Goal: Complete application form: Complete application form

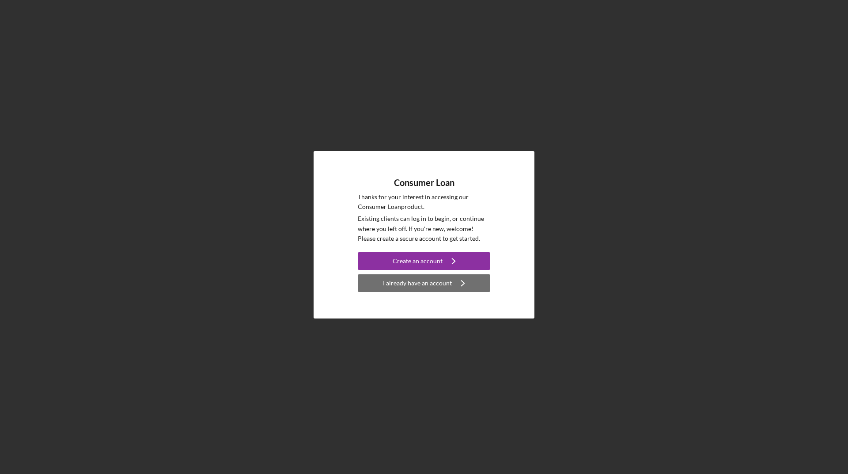
click at [445, 282] on div "I already have an account" at bounding box center [417, 283] width 69 height 18
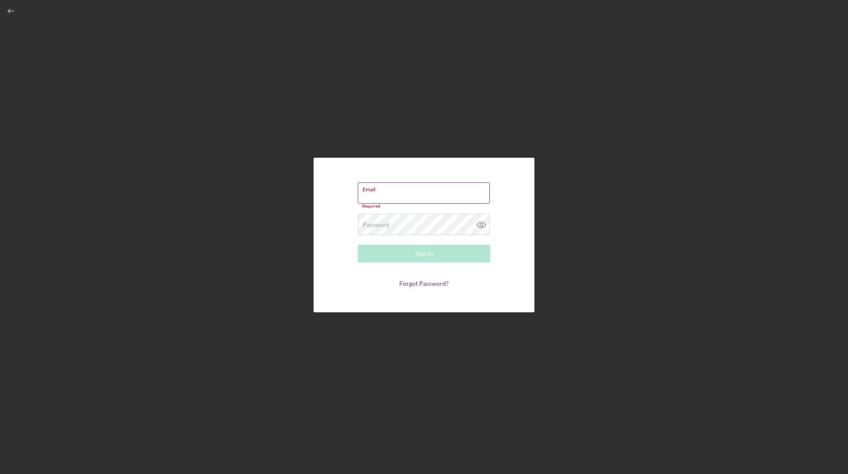
click at [418, 195] on div "Email Required" at bounding box center [424, 195] width 132 height 26
type input "[EMAIL_ADDRESS][DOMAIN_NAME]"
click at [414, 219] on div "Password Required" at bounding box center [424, 222] width 132 height 22
click at [358, 242] on button "Sign In" at bounding box center [424, 251] width 132 height 18
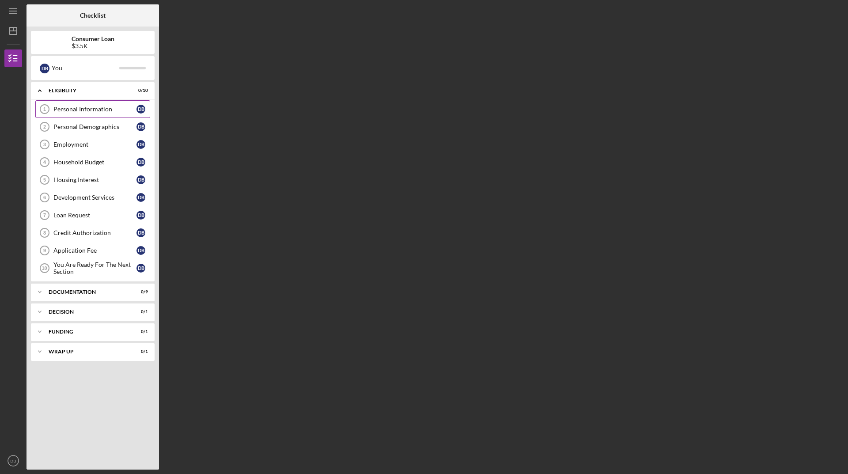
click at [107, 111] on div "Personal Information" at bounding box center [94, 109] width 83 height 7
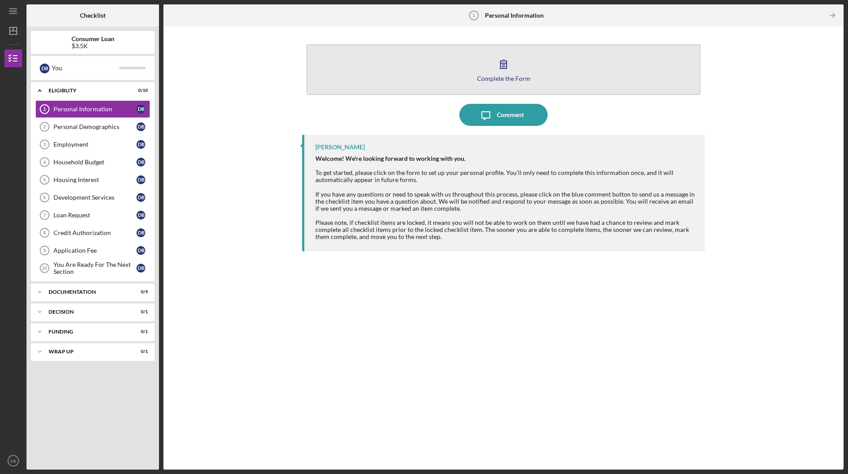
click at [517, 78] on div "Complete the Form" at bounding box center [503, 78] width 53 height 7
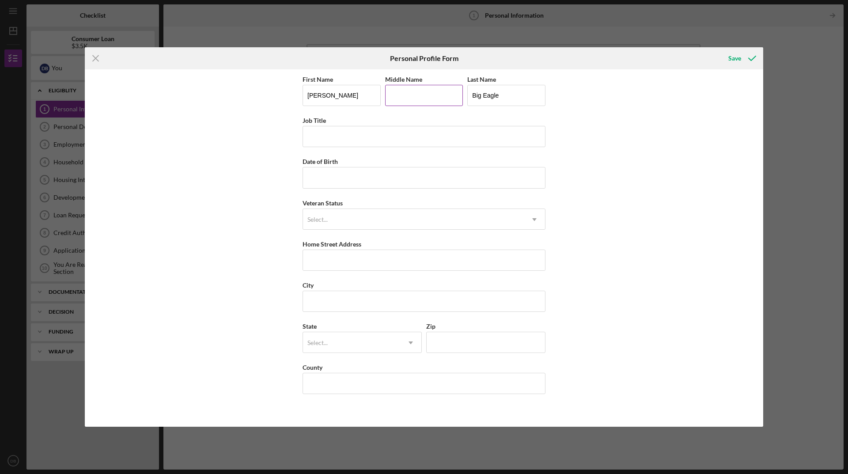
click at [438, 96] on input "Middle Name" at bounding box center [424, 95] width 78 height 21
type input "H"
type input "[PERSON_NAME]"
click at [402, 138] on input "Job Title" at bounding box center [423, 136] width 243 height 21
type input "Youth Coordinator"
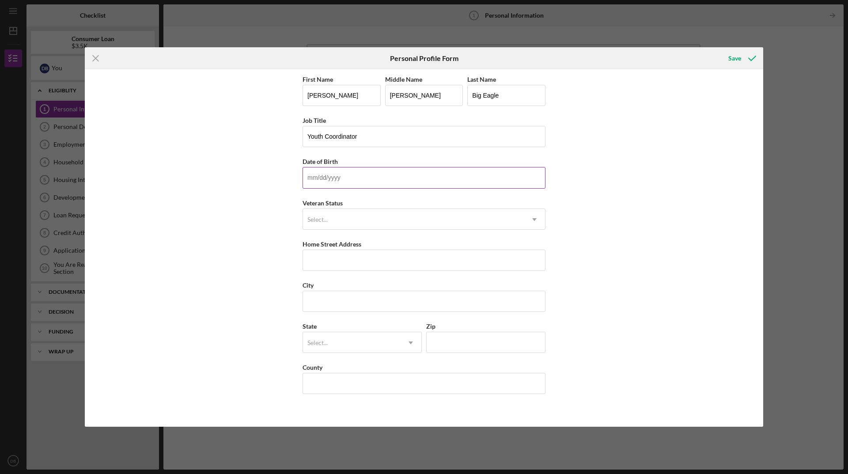
click at [403, 170] on input "Date of Birth" at bounding box center [423, 177] width 243 height 21
type input "[DATE]"
click at [433, 222] on div "Select..." at bounding box center [413, 219] width 221 height 20
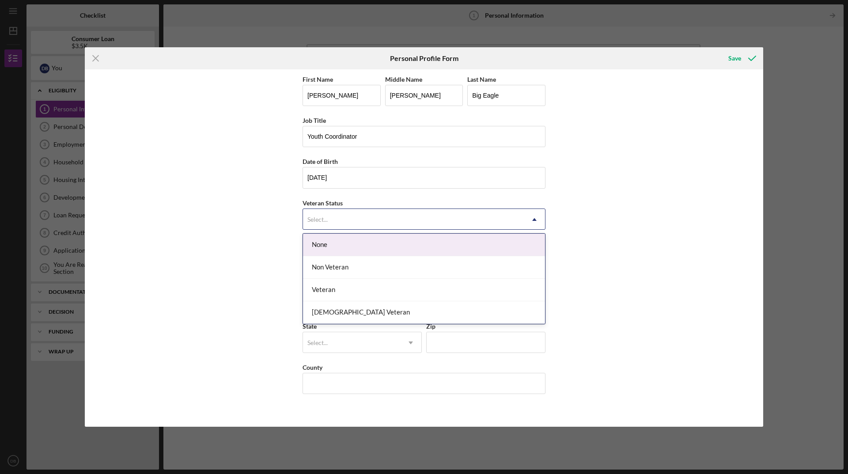
click at [400, 243] on div "None" at bounding box center [424, 245] width 242 height 23
click at [415, 219] on div "Select..." at bounding box center [413, 219] width 221 height 20
click at [338, 248] on div "None" at bounding box center [424, 245] width 242 height 23
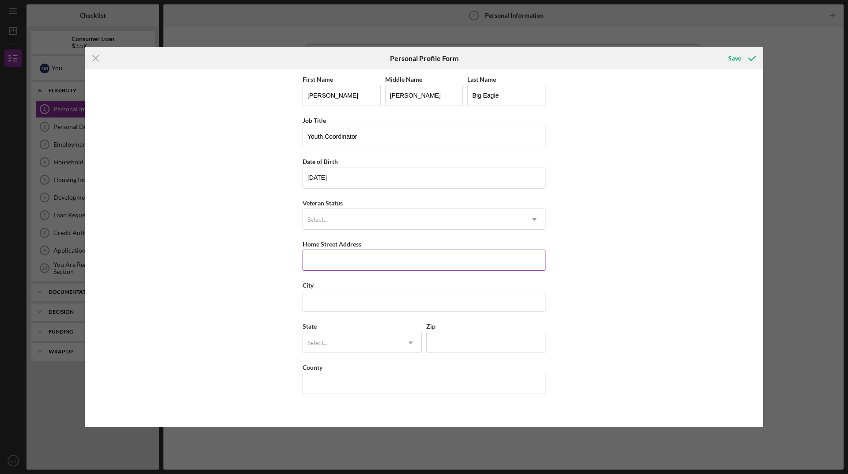
click at [354, 265] on input "Home Street Address" at bounding box center [423, 259] width 243 height 21
type input "N5869 [GEOGRAPHIC_DATA]"
click at [388, 299] on input "City" at bounding box center [423, 300] width 243 height 21
type input "De Pere"
click at [368, 340] on div "Select..." at bounding box center [351, 342] width 97 height 20
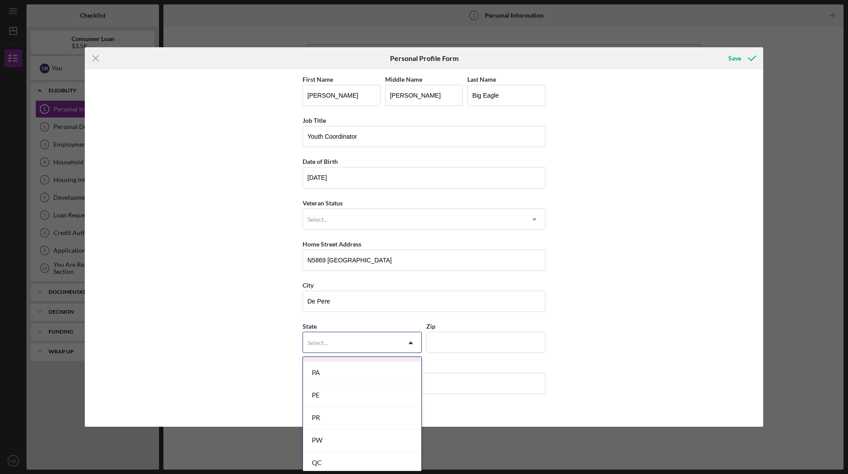
scroll to position [1597, 0]
click at [372, 397] on div "WI" at bounding box center [362, 392] width 118 height 23
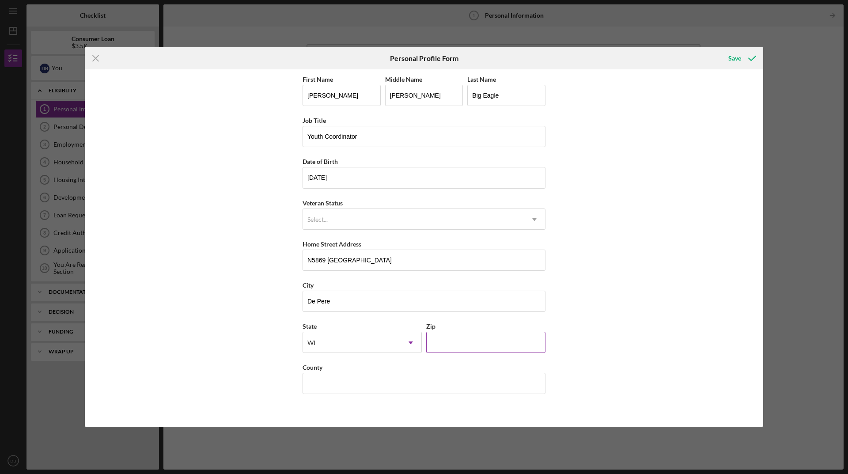
click at [466, 347] on input "Zip" at bounding box center [485, 342] width 119 height 21
type input "54115"
click at [433, 378] on input "County" at bounding box center [423, 383] width 243 height 21
type input "Outagamie"
click at [611, 313] on div "First Name [PERSON_NAME] Middle Name [PERSON_NAME] Name Big Eagle Job Title You…" at bounding box center [424, 247] width 678 height 357
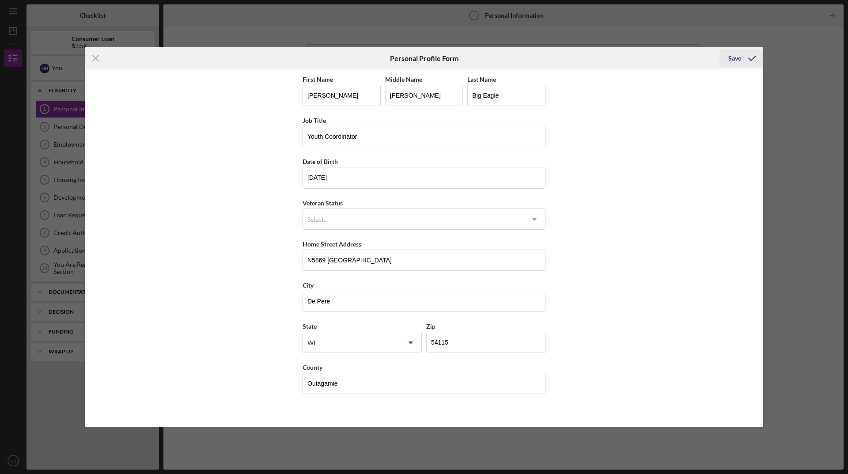
click at [735, 60] on div "Save" at bounding box center [734, 58] width 13 height 18
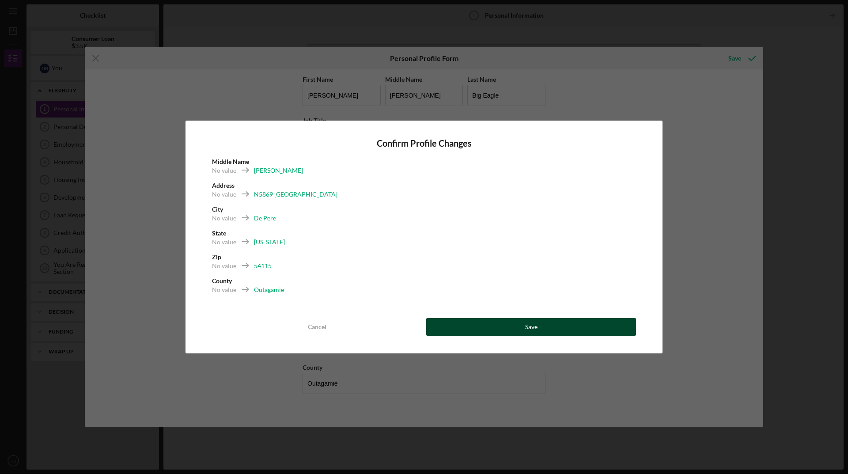
click at [488, 323] on button "Save" at bounding box center [531, 327] width 210 height 18
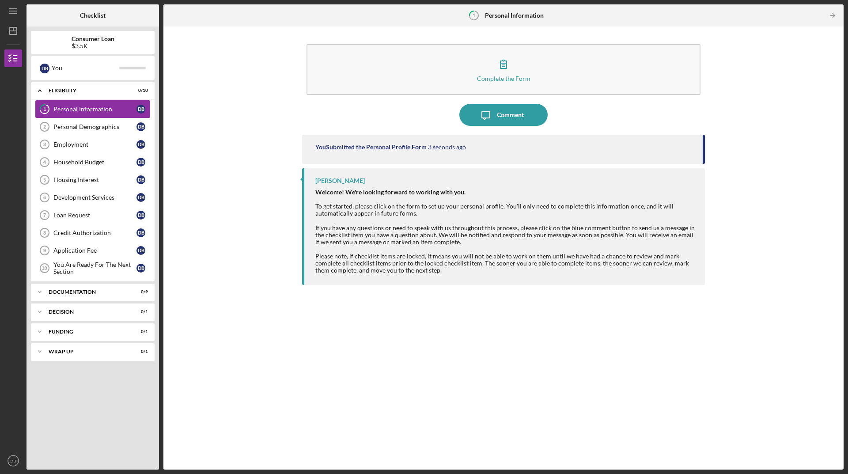
click at [111, 111] on div "Personal Information" at bounding box center [94, 109] width 83 height 7
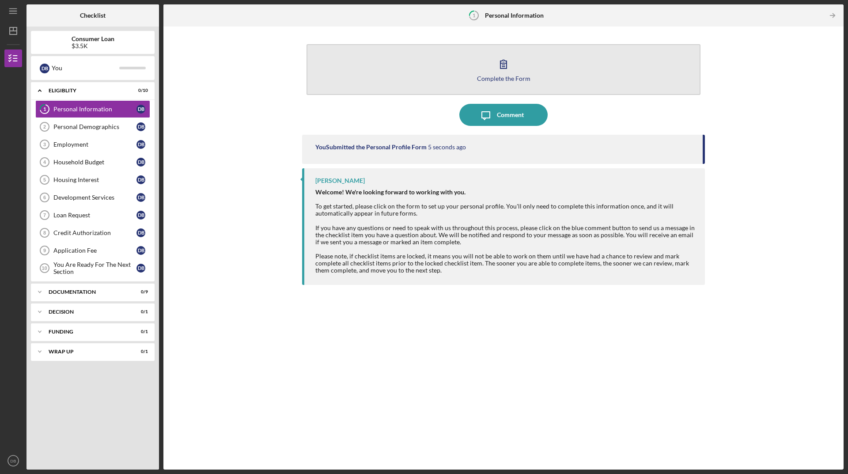
click at [502, 73] on icon "button" at bounding box center [503, 64] width 22 height 22
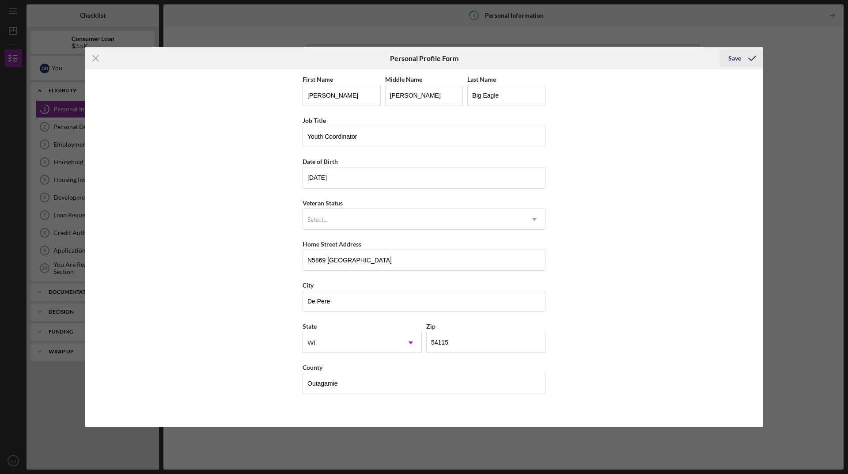
click at [735, 60] on div "Save" at bounding box center [734, 58] width 13 height 18
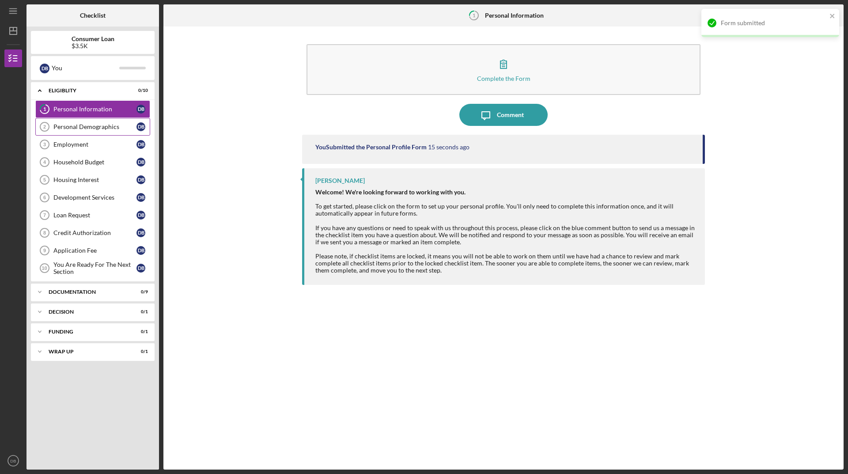
click at [104, 125] on div "Personal Demographics" at bounding box center [94, 126] width 83 height 7
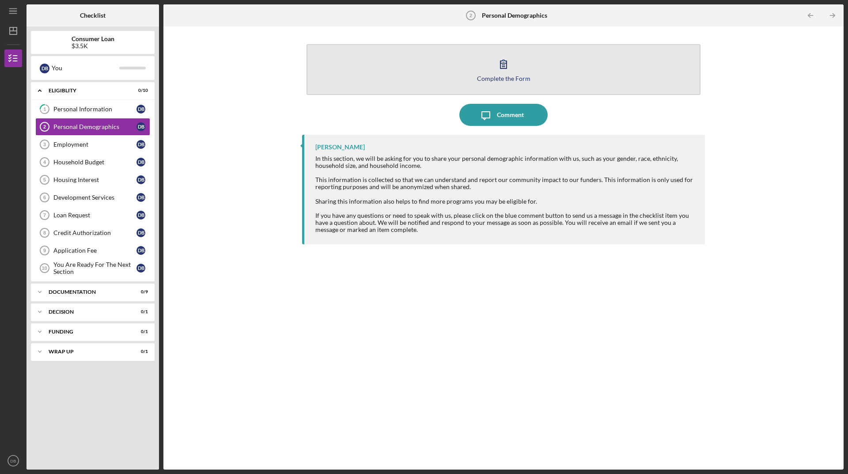
click at [504, 73] on icon "button" at bounding box center [503, 64] width 22 height 22
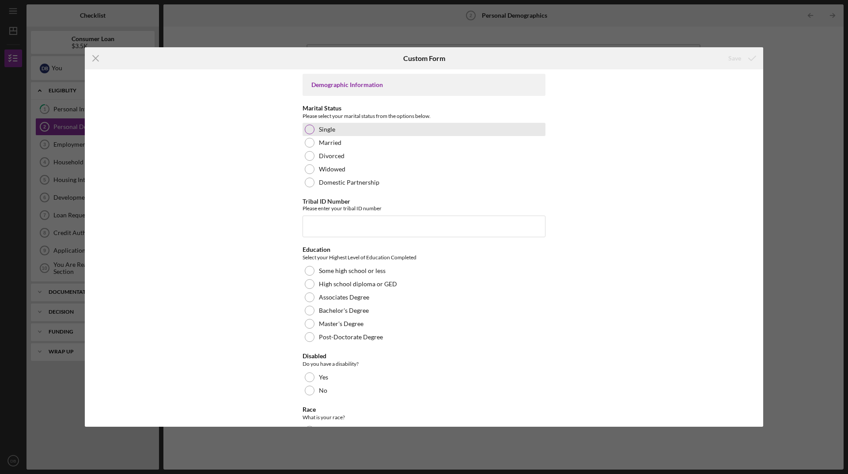
click at [312, 133] on div "Single" at bounding box center [423, 129] width 243 height 13
click at [360, 227] on input "Tribal ID Number" at bounding box center [423, 225] width 243 height 21
click at [328, 226] on input "383-UO4695" at bounding box center [423, 225] width 243 height 21
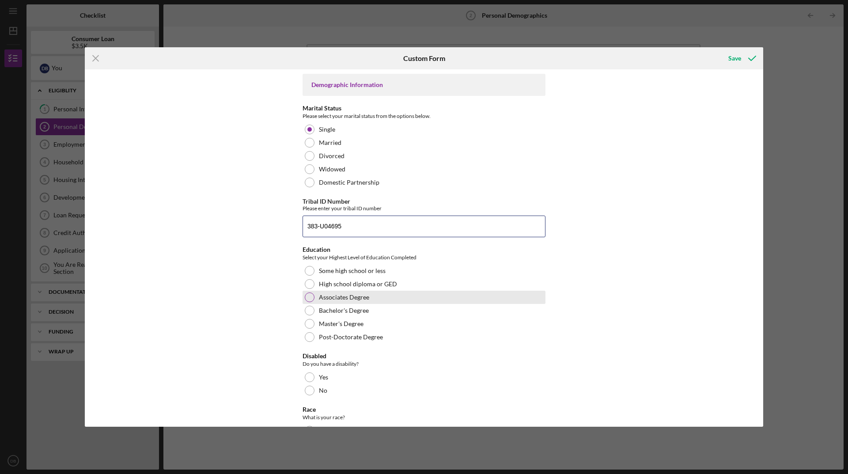
type input "383-U04695"
click at [310, 299] on div at bounding box center [310, 297] width 10 height 10
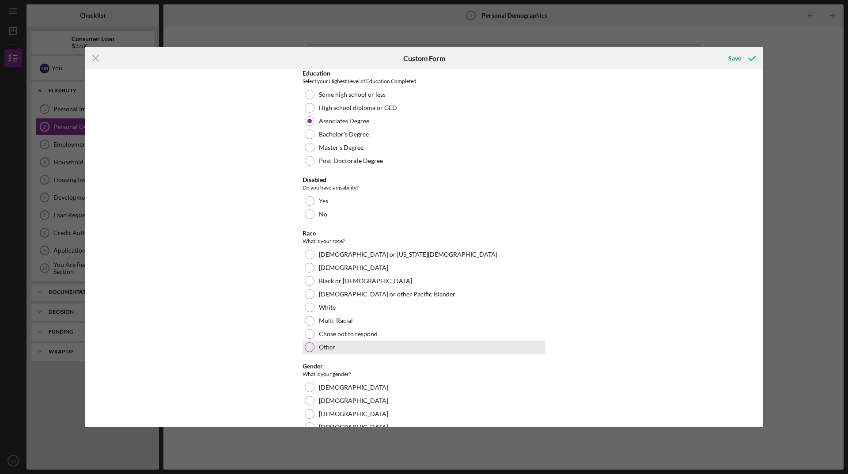
scroll to position [177, 0]
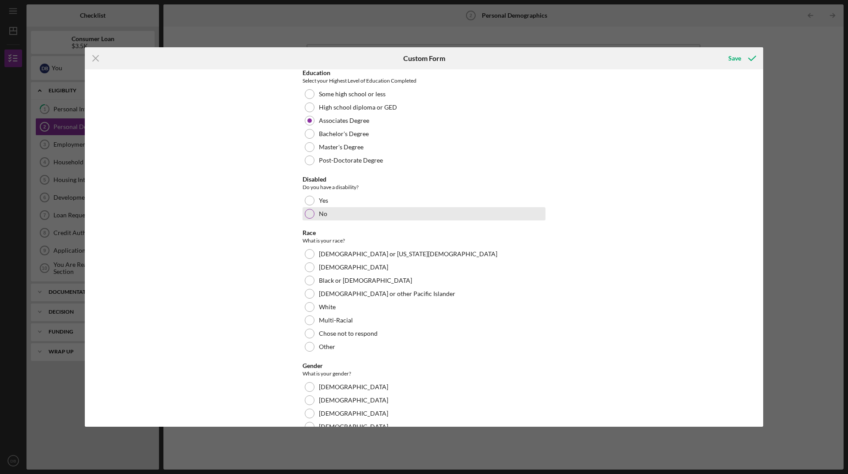
click at [307, 215] on div at bounding box center [310, 214] width 10 height 10
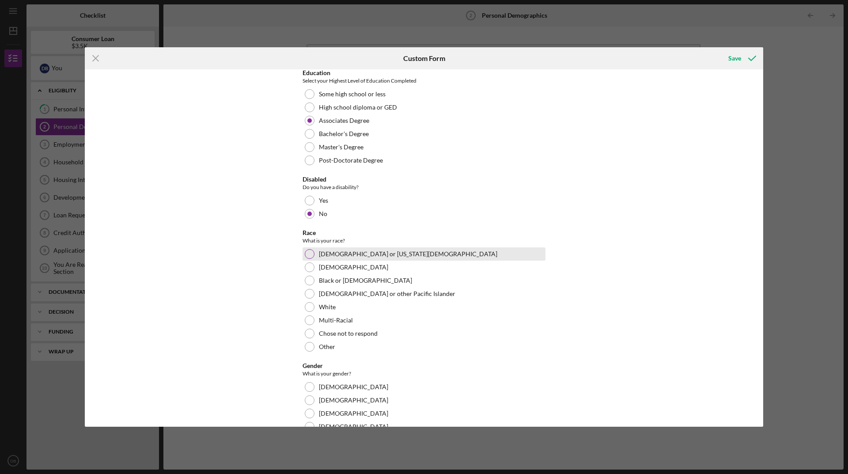
click at [308, 253] on div at bounding box center [310, 254] width 10 height 10
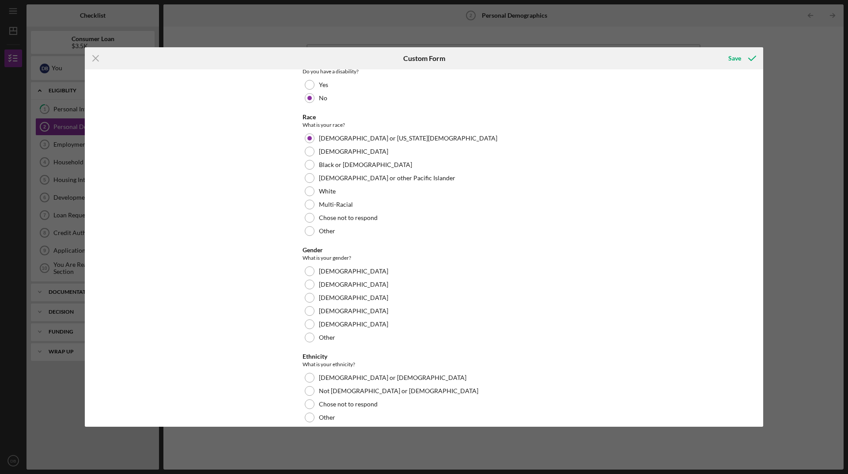
scroll to position [309, 0]
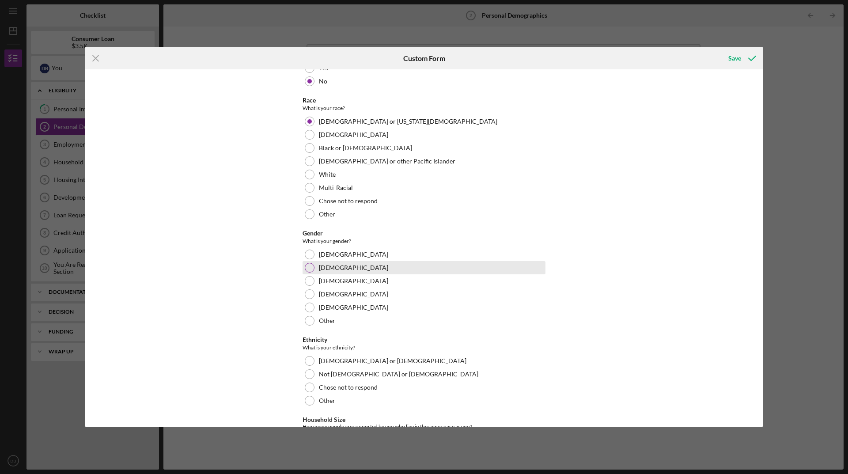
click at [310, 271] on div at bounding box center [310, 268] width 10 height 10
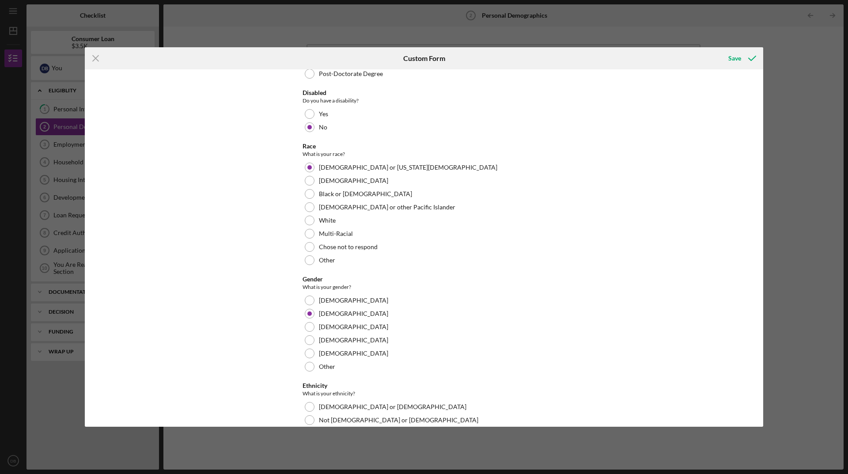
scroll to position [440, 0]
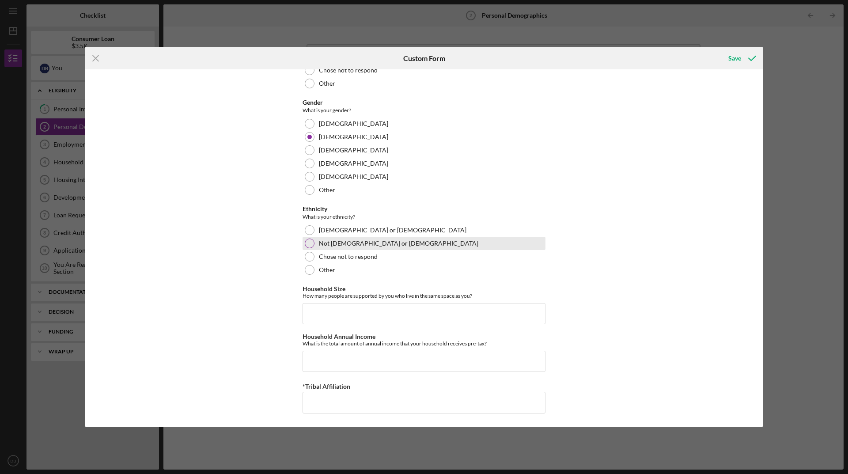
click at [309, 244] on div at bounding box center [310, 243] width 10 height 10
click at [446, 306] on input "Household Size" at bounding box center [423, 313] width 243 height 21
type input "4"
click at [458, 359] on input "Household Annual Income" at bounding box center [423, 361] width 243 height 21
type input "$40,000"
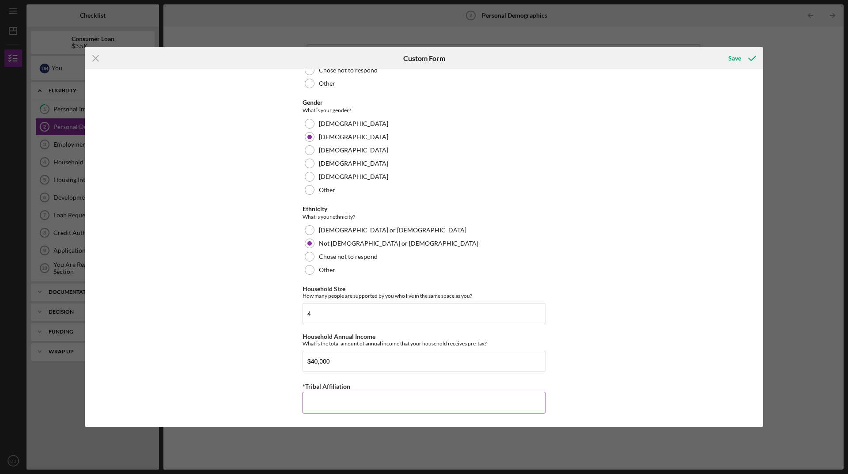
click at [471, 391] on div "*Tribal Affiliation" at bounding box center [423, 386] width 243 height 11
click at [471, 398] on input "*Tribal Affiliation" at bounding box center [423, 402] width 243 height 21
type input "Winnebago Ho-Chunk tribe of [US_STATE]"
click at [643, 263] on div "Demographic Information Marital Status Please select your marital status from t…" at bounding box center [424, 247] width 678 height 357
click at [733, 60] on div "Save" at bounding box center [734, 58] width 13 height 18
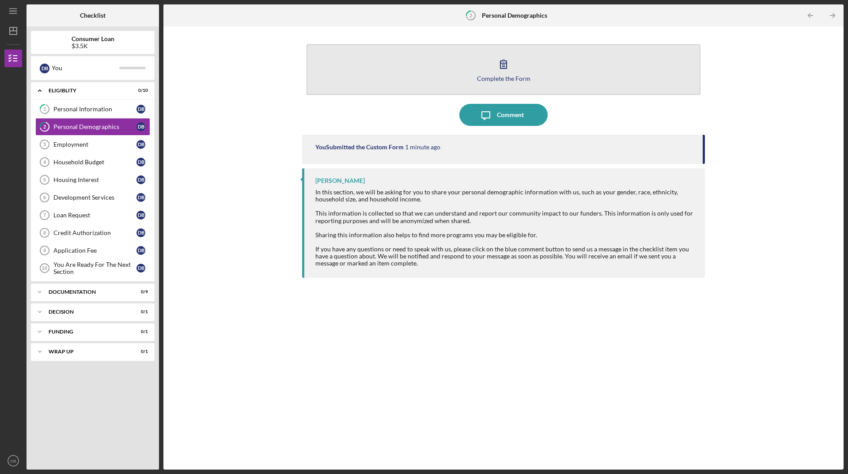
click at [501, 68] on icon "button" at bounding box center [503, 64] width 22 height 22
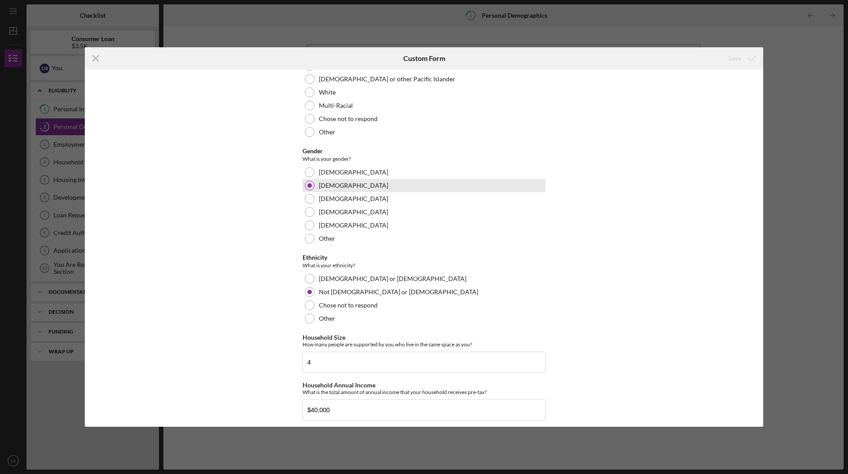
scroll to position [440, 0]
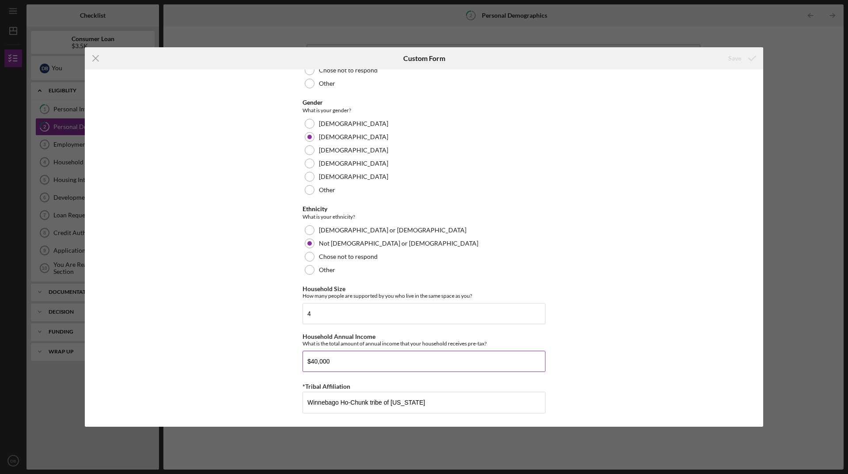
click at [316, 362] on input "$40,000" at bounding box center [423, 361] width 243 height 21
type input "$85,000"
click at [733, 57] on div "Save" at bounding box center [734, 58] width 13 height 18
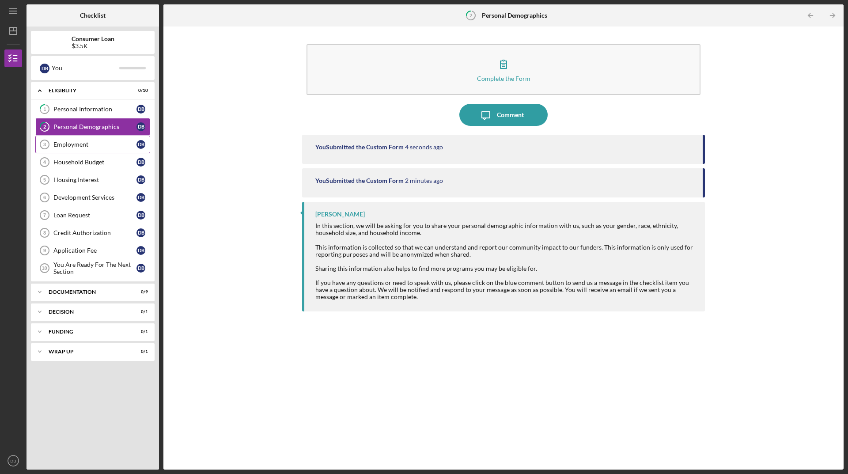
click at [106, 140] on link "Employment 3 Employment D B" at bounding box center [92, 145] width 115 height 18
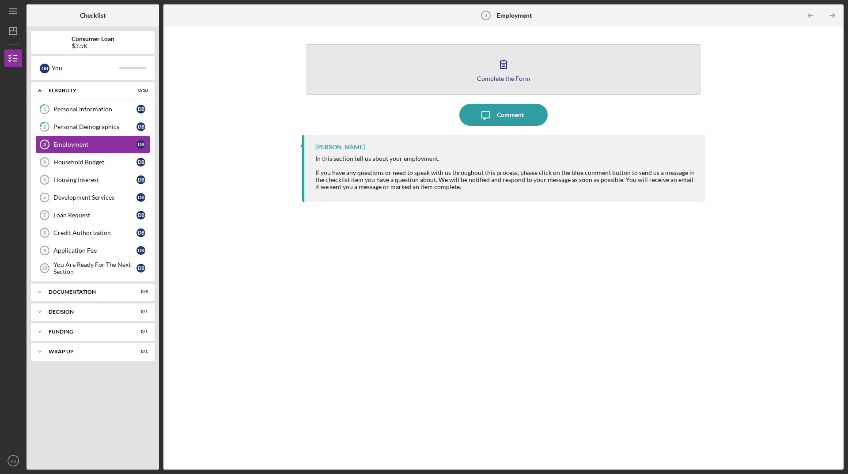
click at [503, 83] on button "Complete the Form Form" at bounding box center [503, 69] width 394 height 51
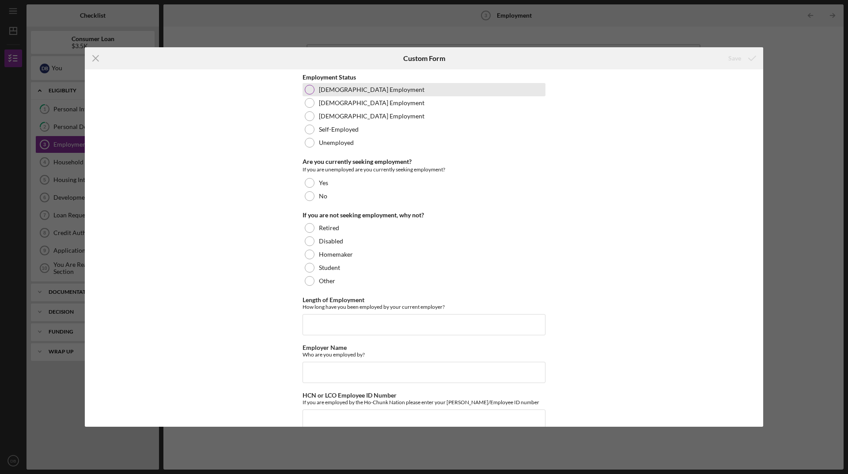
click at [307, 89] on div at bounding box center [310, 90] width 10 height 10
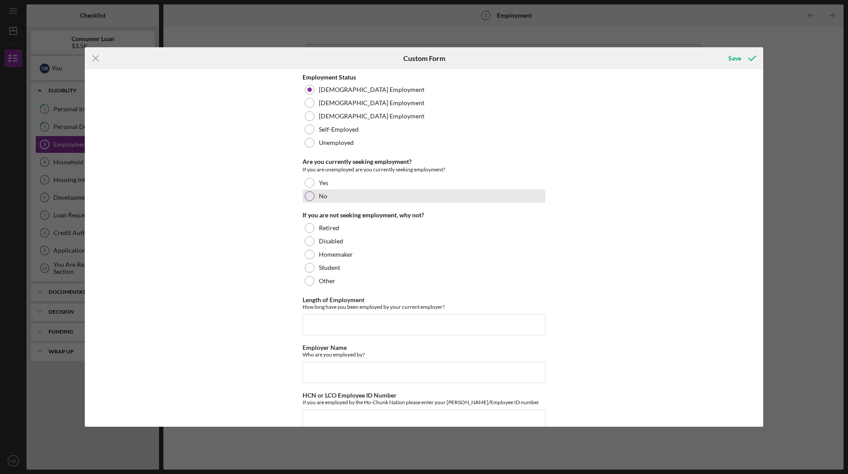
click at [314, 196] on div "No" at bounding box center [423, 195] width 243 height 13
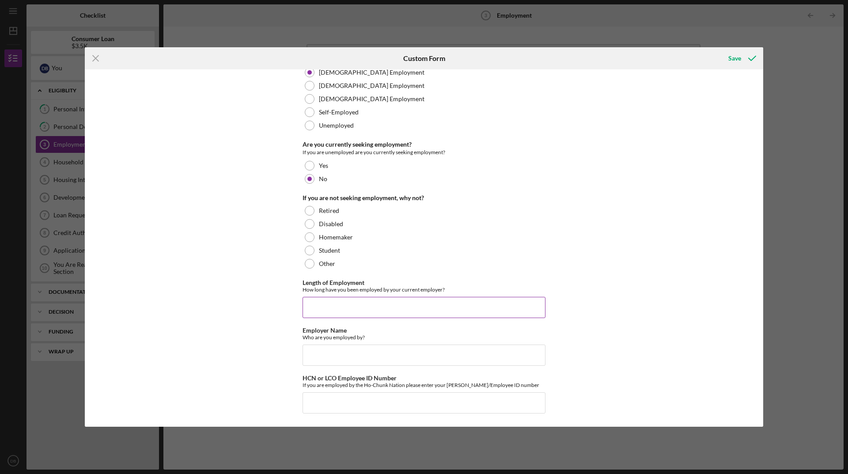
click at [419, 305] on input "Length of Employment" at bounding box center [423, 307] width 243 height 21
type input "3 years"
click at [396, 348] on input "Employer Name" at bounding box center [423, 354] width 243 height 21
type input "Ho-Chunk Nation"
click at [457, 404] on input "HCN or LCO Employee ID Number" at bounding box center [423, 402] width 243 height 21
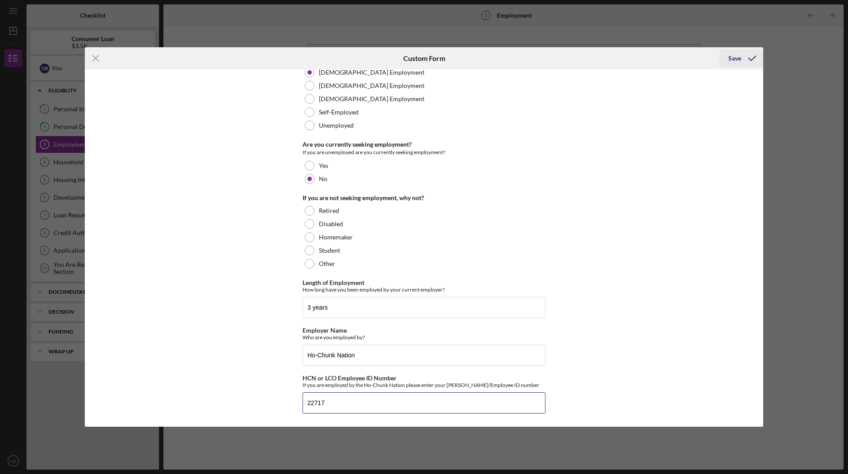
type input "22717"
click at [732, 60] on div "Save" at bounding box center [734, 58] width 13 height 18
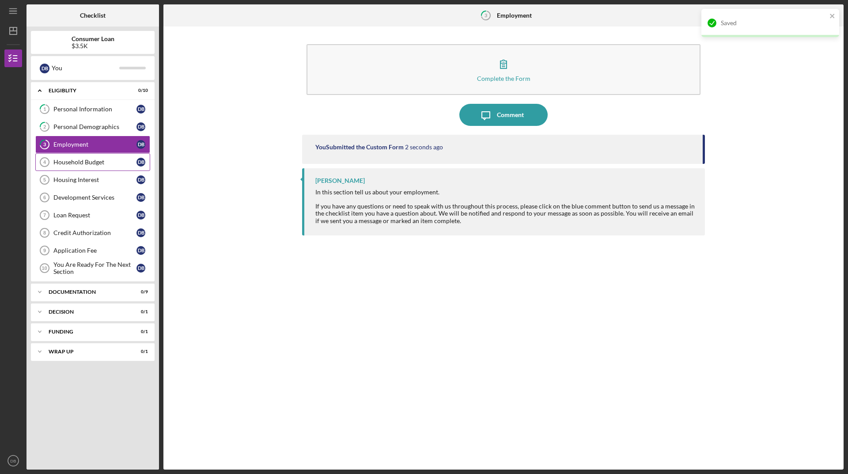
click at [74, 163] on div "Household Budget" at bounding box center [94, 161] width 83 height 7
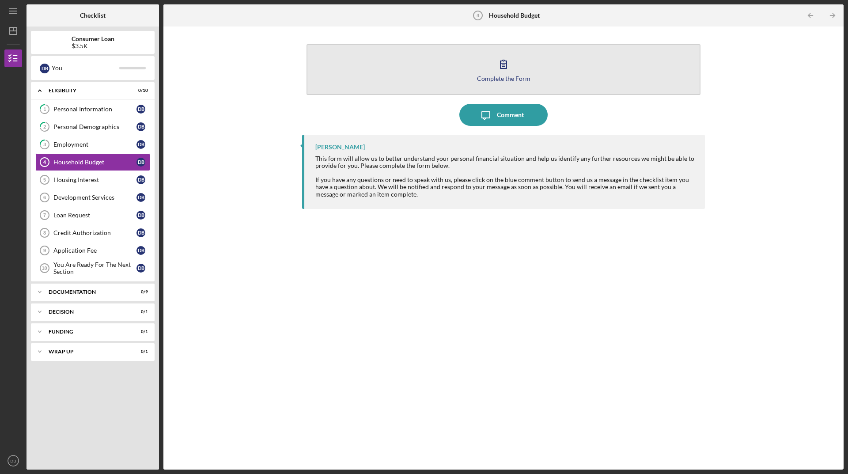
click at [501, 79] on div "Complete the Form" at bounding box center [503, 78] width 53 height 7
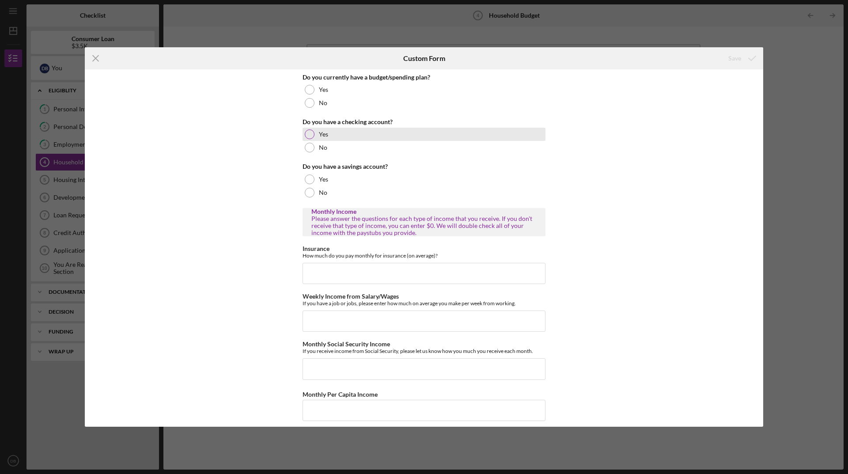
click at [305, 137] on div at bounding box center [310, 134] width 10 height 10
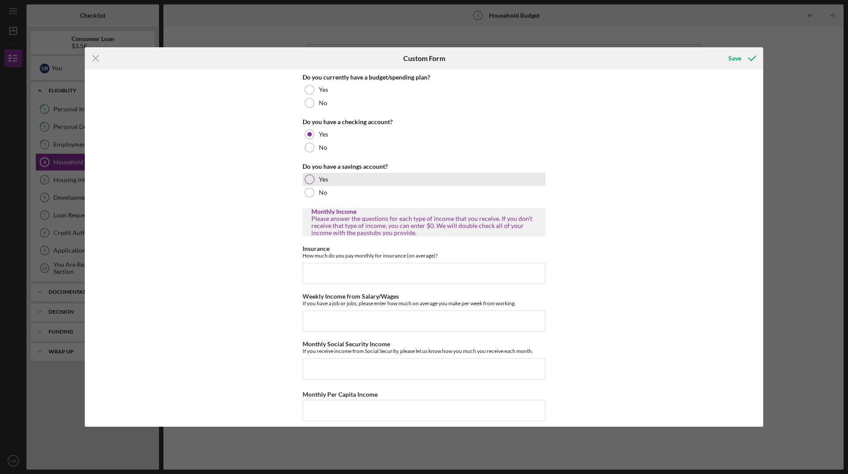
click at [306, 180] on div at bounding box center [310, 179] width 10 height 10
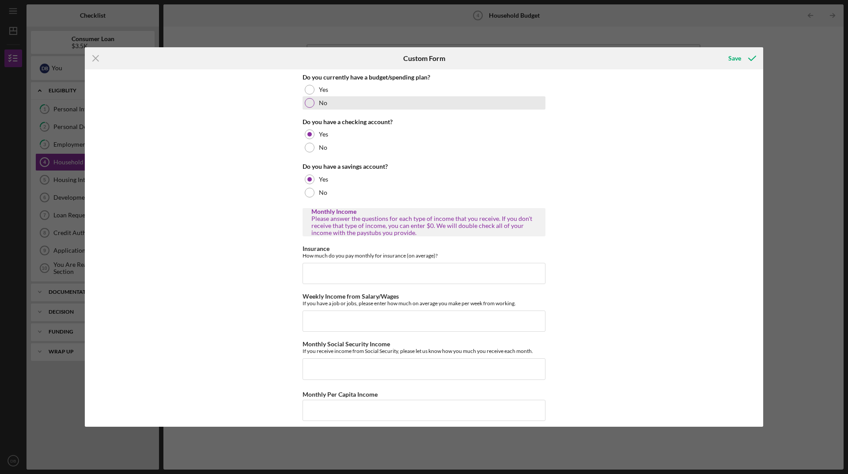
click at [309, 104] on div at bounding box center [310, 103] width 10 height 10
click at [369, 267] on input "Insurance" at bounding box center [423, 273] width 243 height 21
type input "$195.00"
click at [433, 323] on input "Weekly Income from Salary/Wages" at bounding box center [423, 320] width 243 height 21
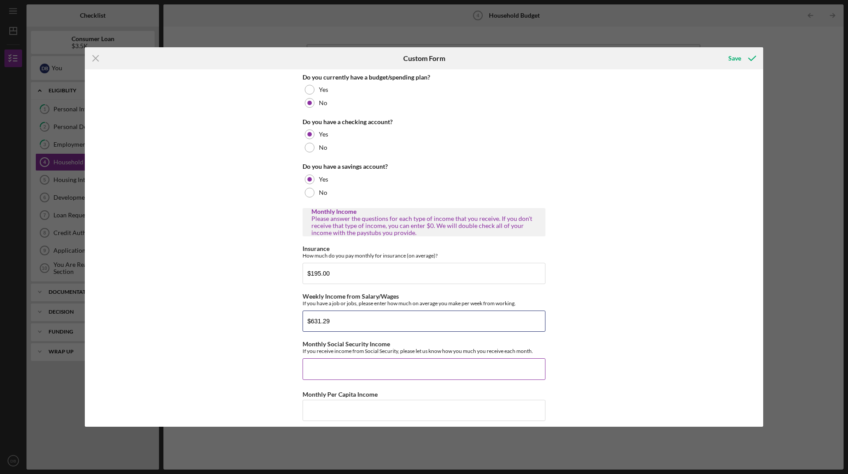
type input "$631.29"
click at [410, 364] on input "Monthly Social Security Income" at bounding box center [423, 368] width 243 height 21
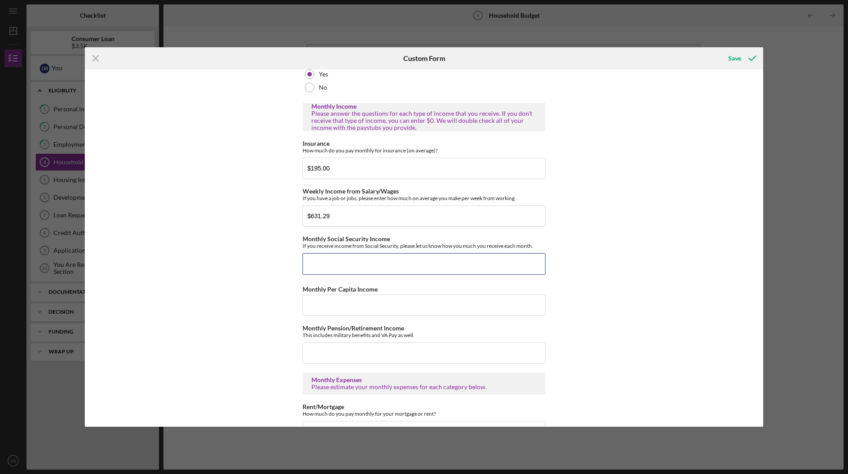
scroll to position [132, 0]
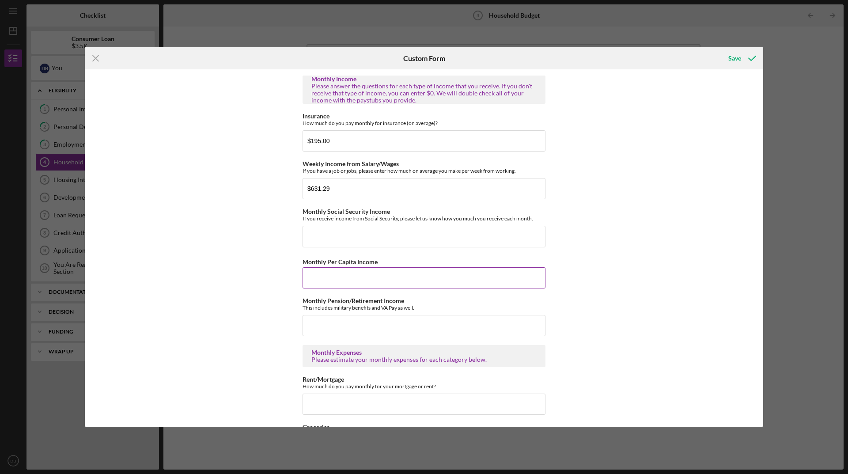
click at [479, 280] on input "Monthly Per Capita Income" at bounding box center [423, 277] width 243 height 21
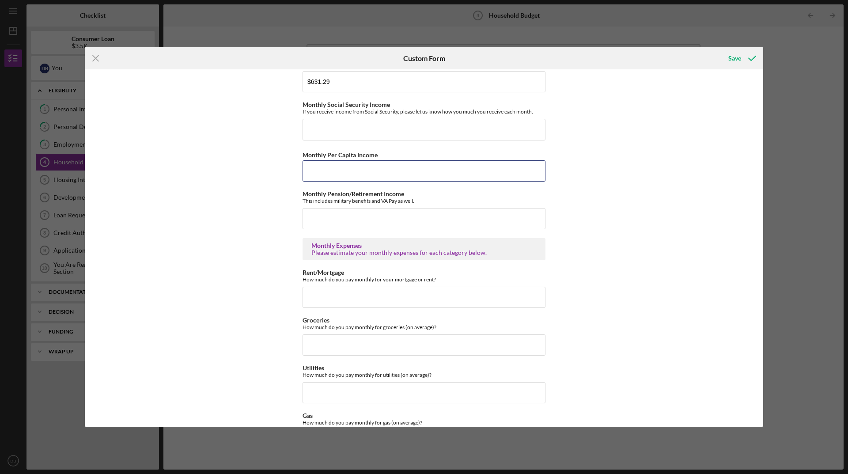
scroll to position [265, 0]
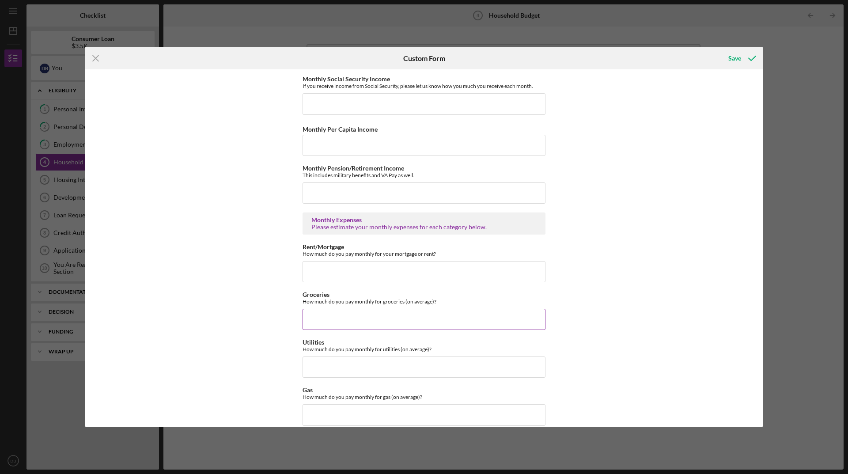
click at [407, 322] on input "Groceries" at bounding box center [423, 319] width 243 height 21
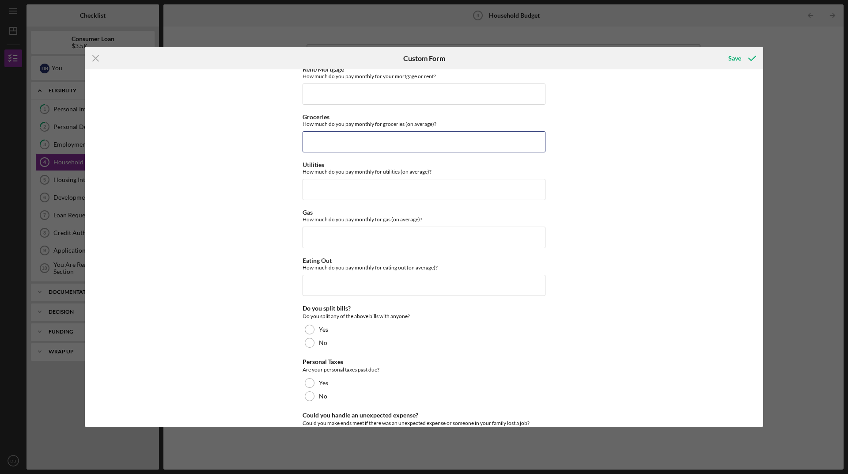
scroll to position [512, 0]
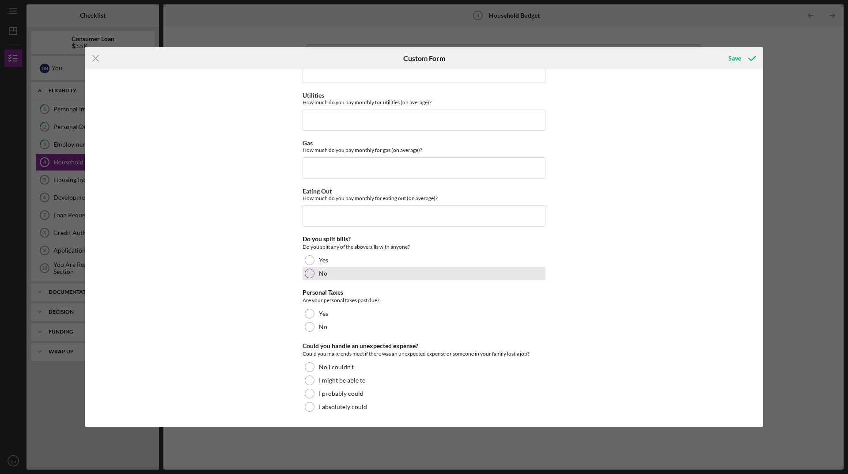
click at [308, 276] on div at bounding box center [310, 273] width 10 height 10
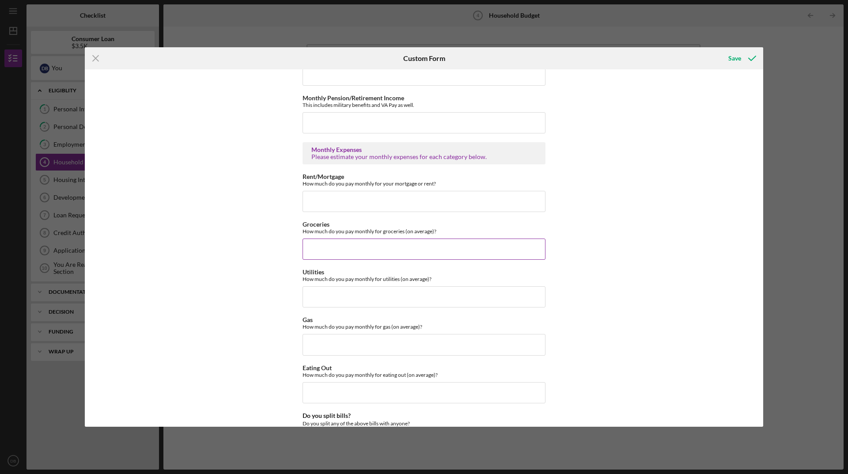
click at [366, 251] on input "Groceries" at bounding box center [423, 248] width 243 height 21
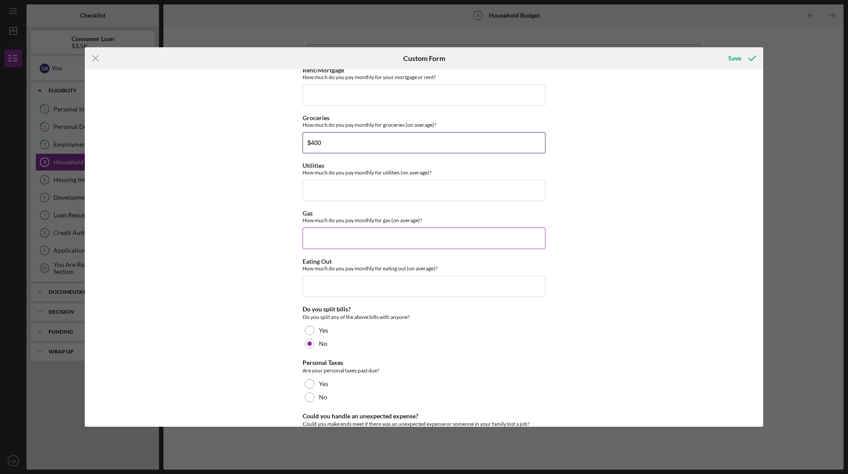
scroll to position [512, 0]
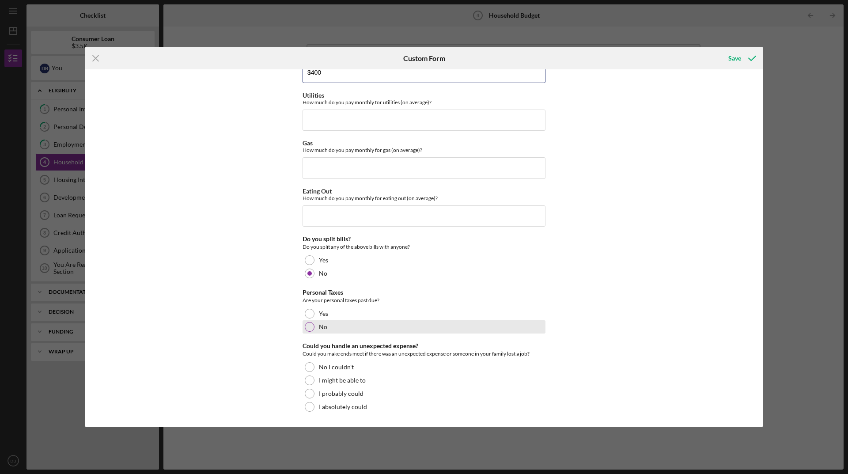
type input "$400"
click at [309, 325] on div at bounding box center [310, 327] width 10 height 10
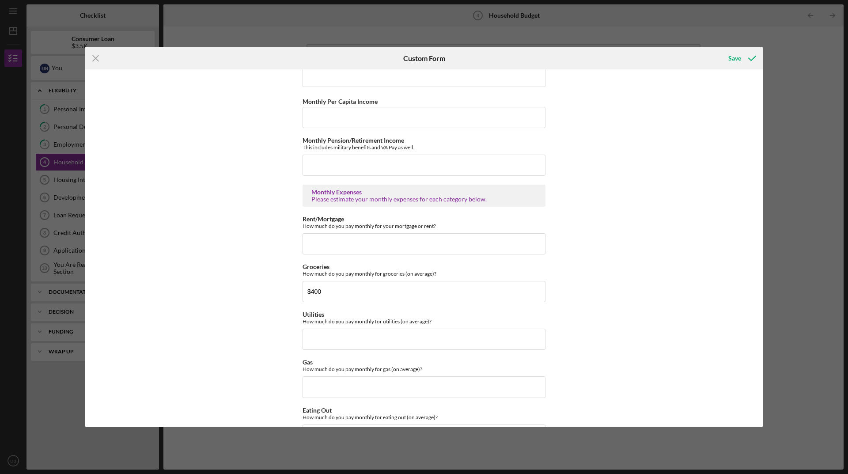
scroll to position [291, 0]
click at [371, 340] on input "Utilities" at bounding box center [423, 340] width 243 height 21
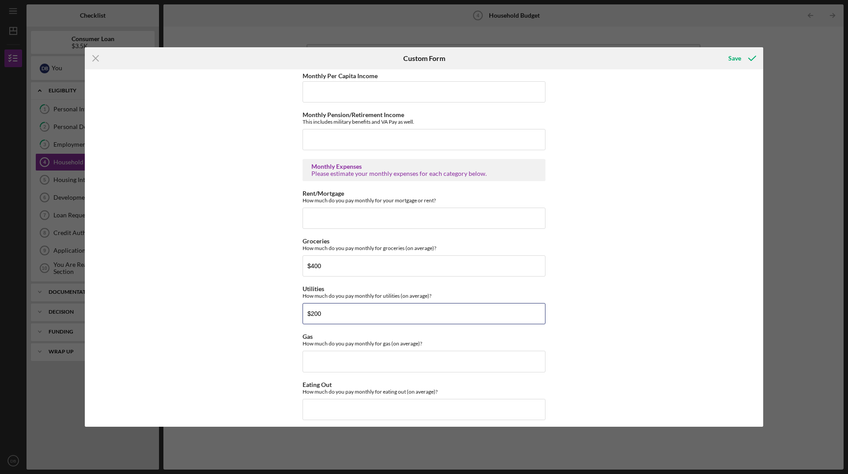
scroll to position [467, 0]
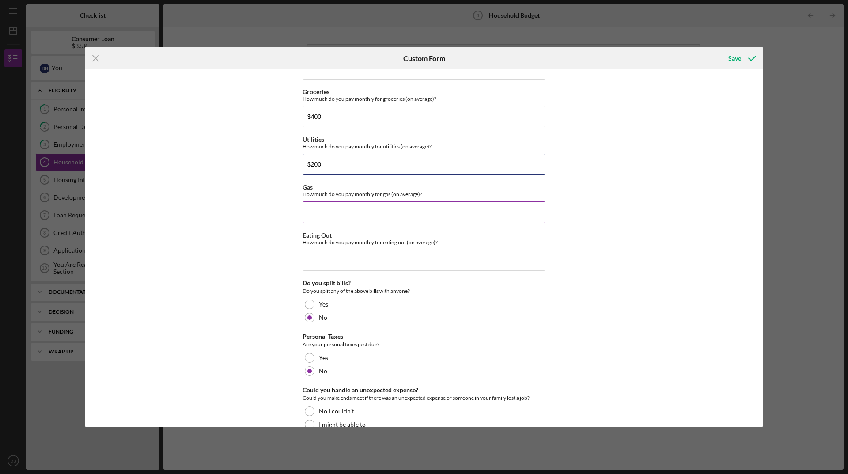
type input "$200"
click at [452, 211] on input "Gas" at bounding box center [423, 211] width 243 height 21
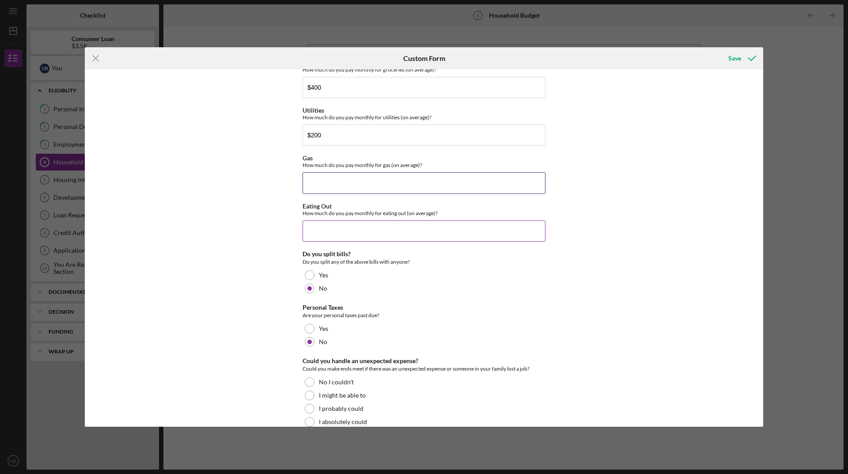
scroll to position [512, 0]
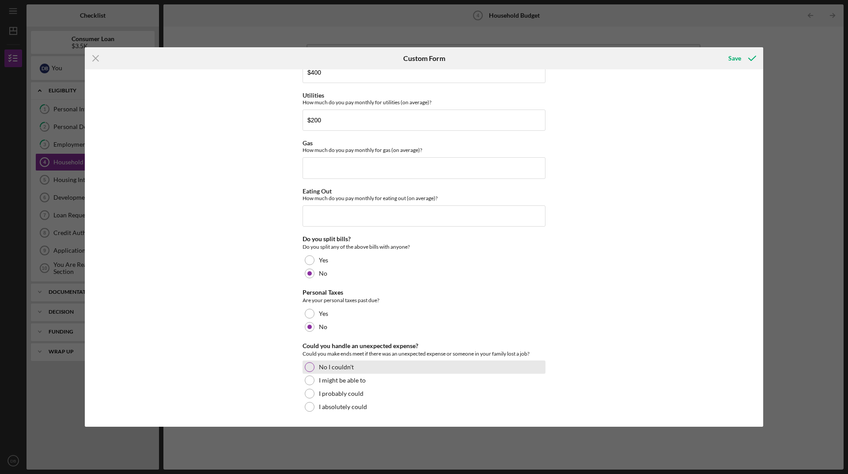
click at [309, 370] on div at bounding box center [310, 367] width 10 height 10
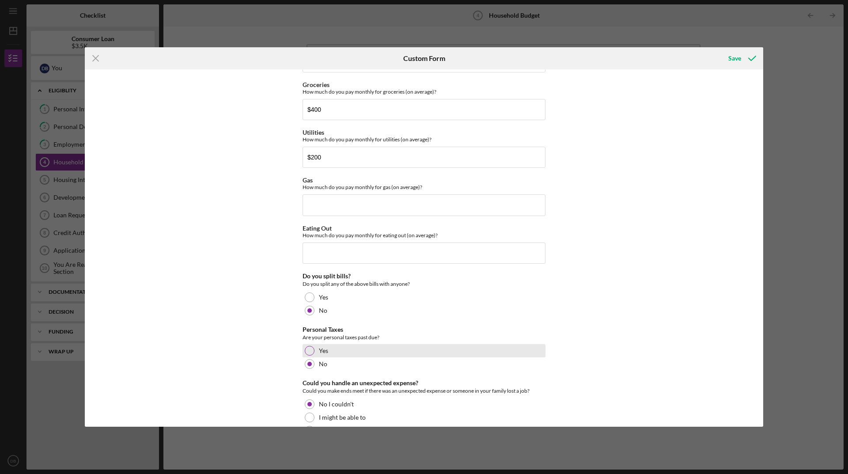
scroll to position [423, 0]
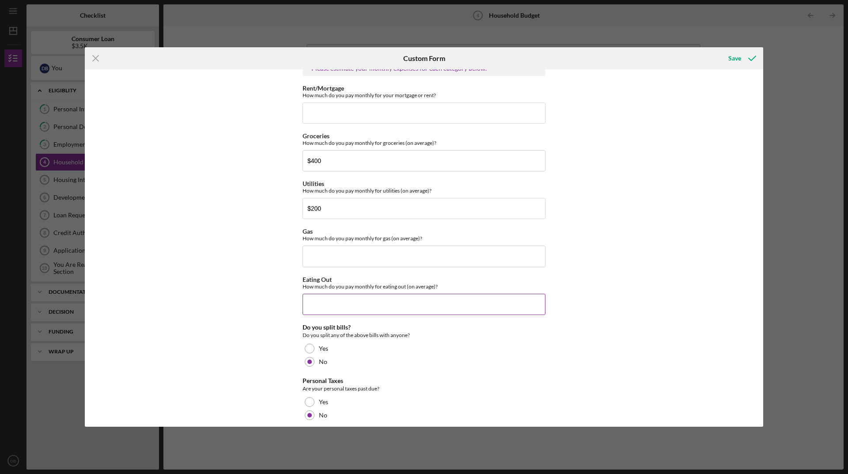
click at [476, 299] on input "Eating Out" at bounding box center [423, 304] width 243 height 21
type input "$80"
click at [347, 255] on input "Gas" at bounding box center [423, 255] width 243 height 21
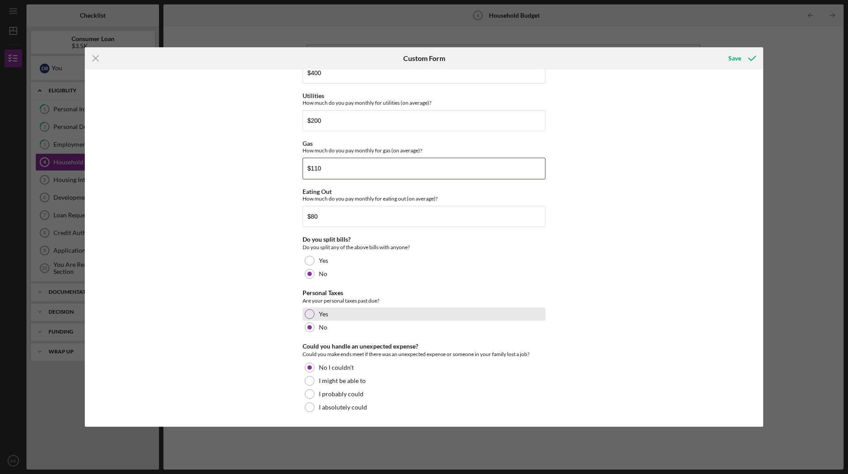
scroll to position [512, 0]
type input "$110"
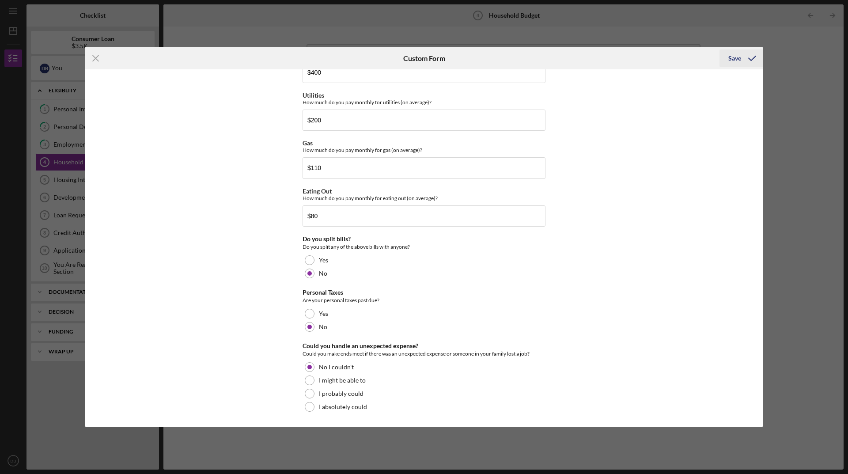
click at [731, 62] on div "Save" at bounding box center [734, 58] width 13 height 18
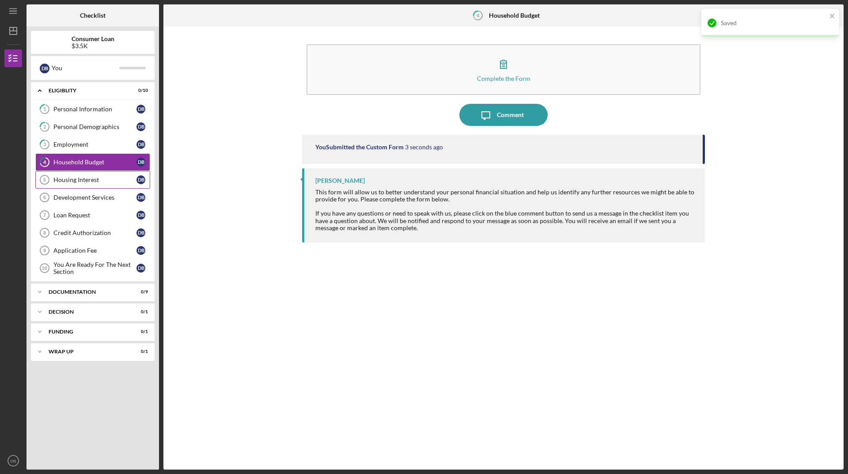
click at [109, 184] on link "Housing Interest 5 Housing Interest D B" at bounding box center [92, 180] width 115 height 18
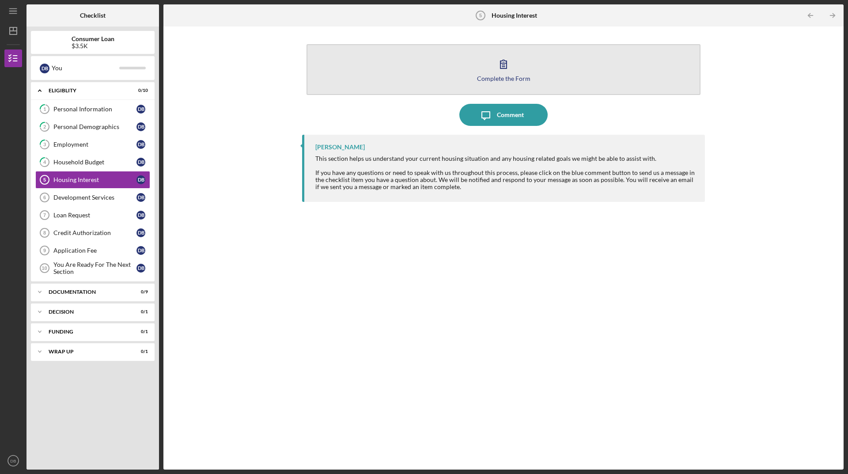
click at [508, 66] on icon "button" at bounding box center [503, 64] width 22 height 22
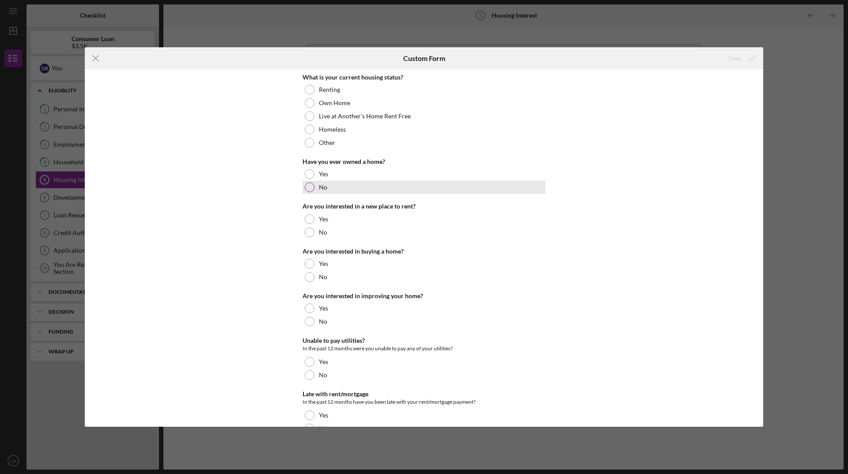
click at [311, 191] on div at bounding box center [310, 187] width 10 height 10
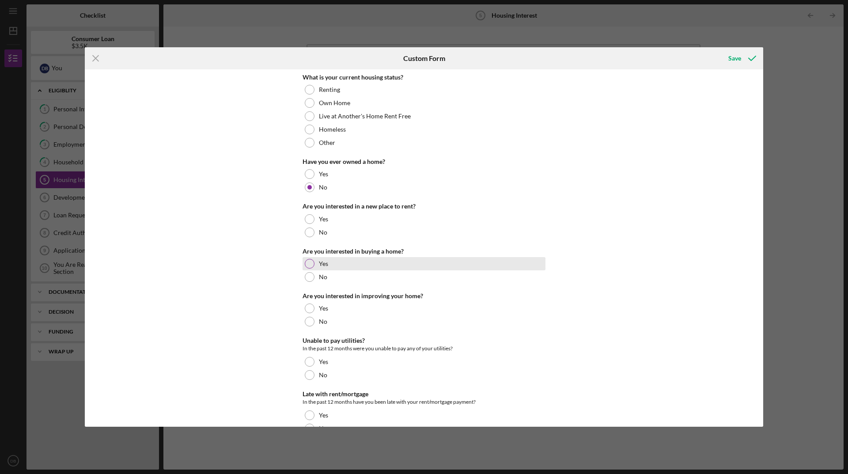
click at [310, 266] on div at bounding box center [310, 264] width 10 height 10
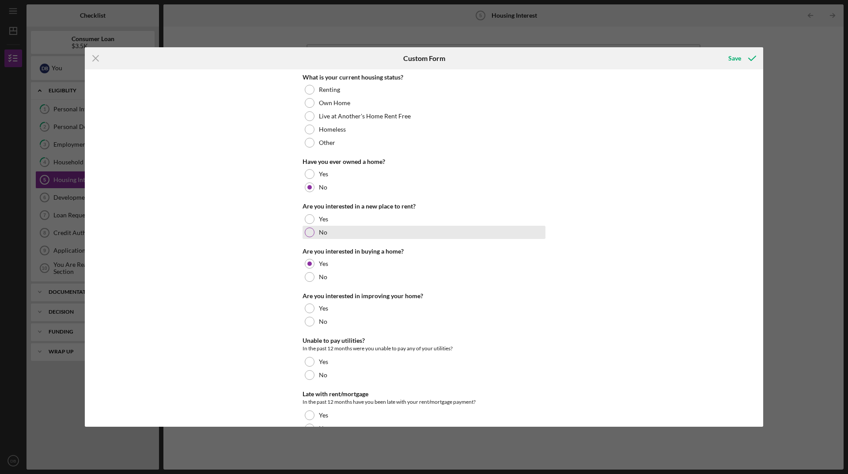
click at [312, 230] on div at bounding box center [310, 232] width 10 height 10
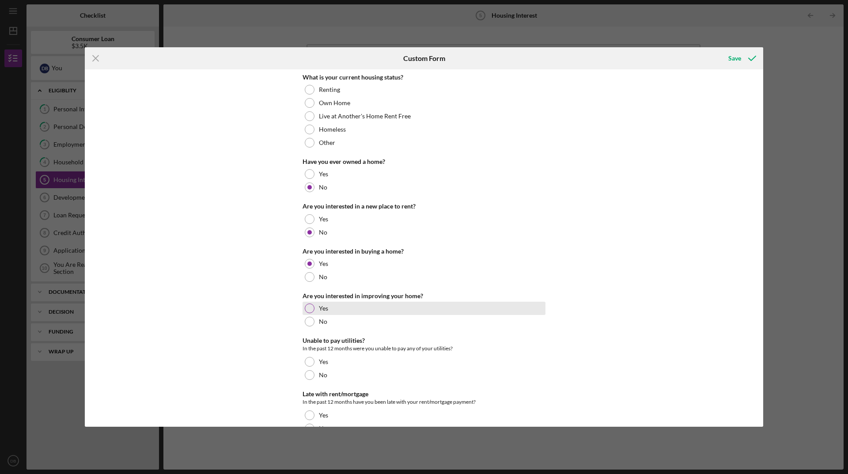
click at [310, 309] on div at bounding box center [310, 308] width 10 height 10
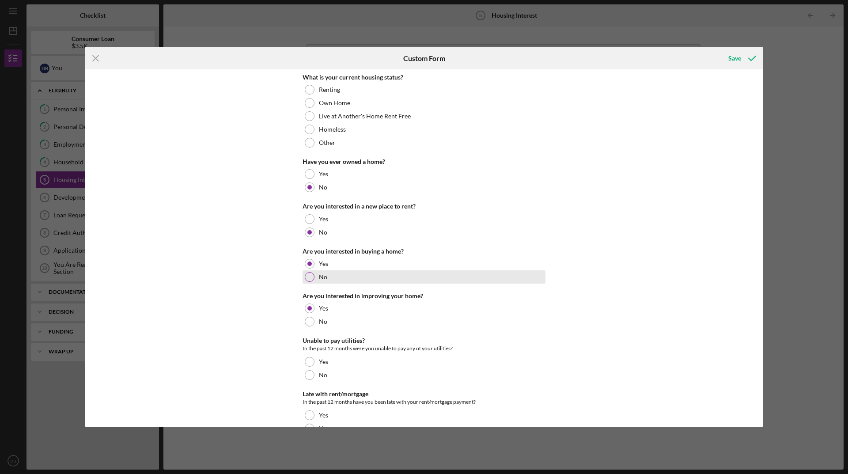
scroll to position [75, 0]
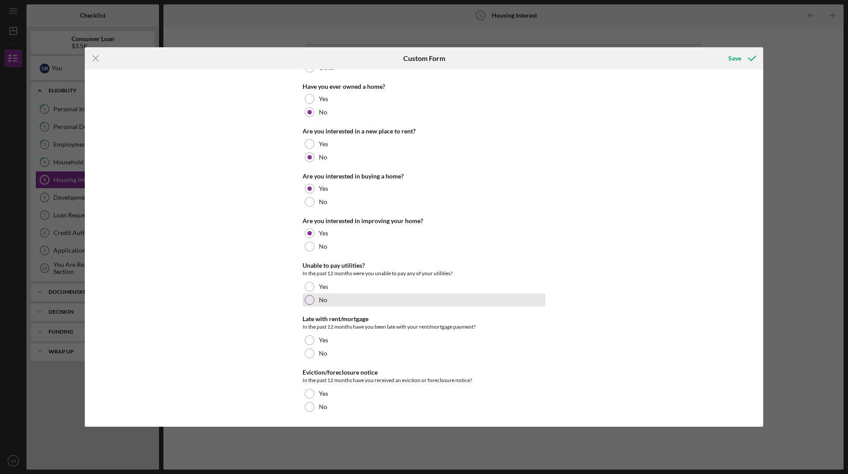
click at [310, 300] on div at bounding box center [310, 300] width 10 height 10
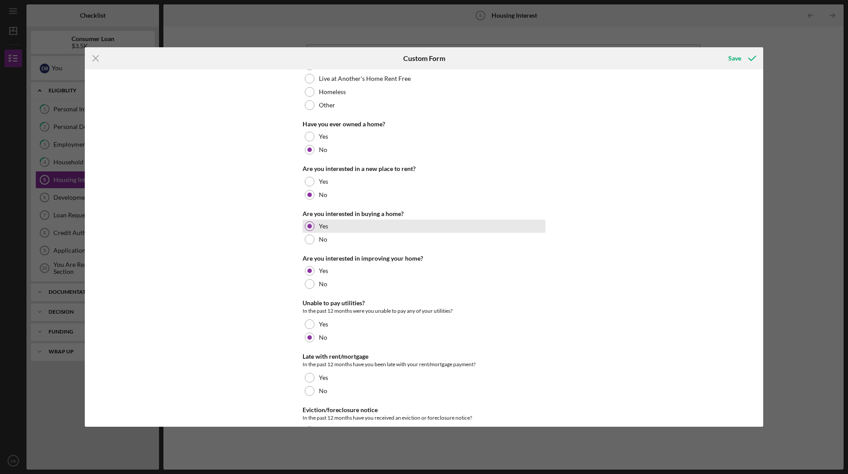
scroll to position [0, 0]
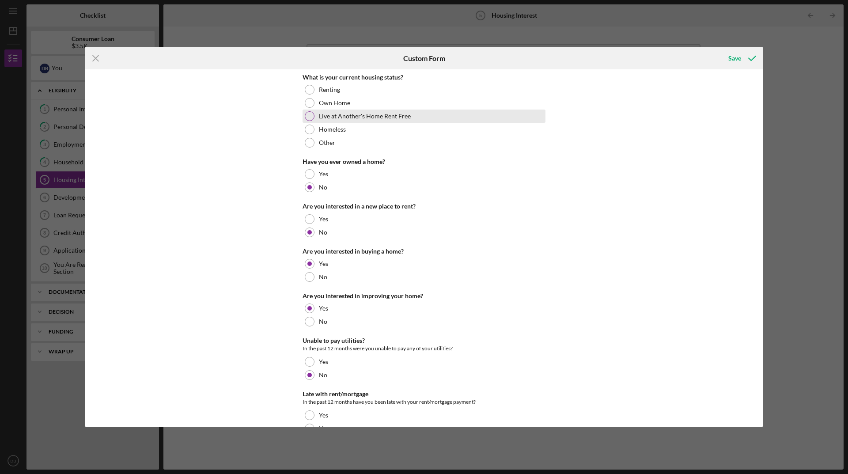
click at [309, 121] on div "Live at Another's Home Rent Free" at bounding box center [423, 115] width 243 height 13
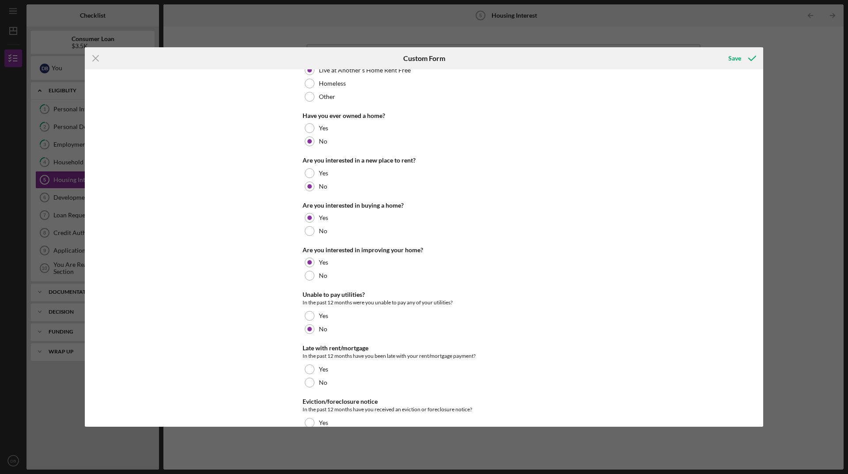
scroll to position [75, 0]
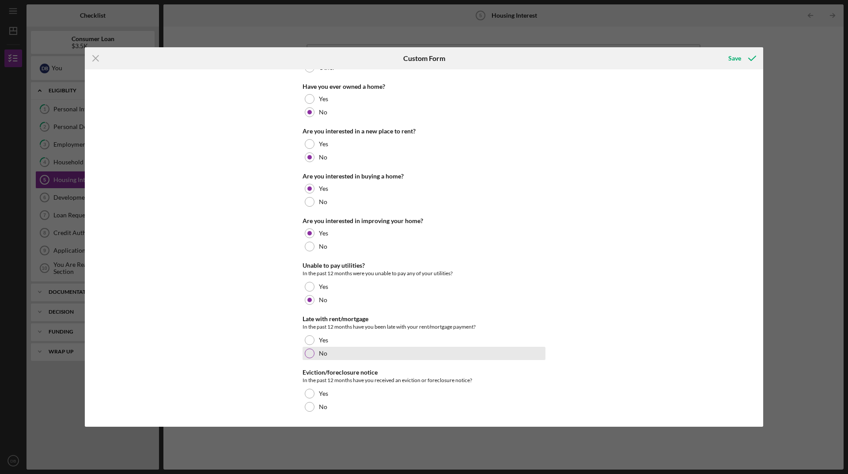
click at [308, 354] on div at bounding box center [310, 353] width 10 height 10
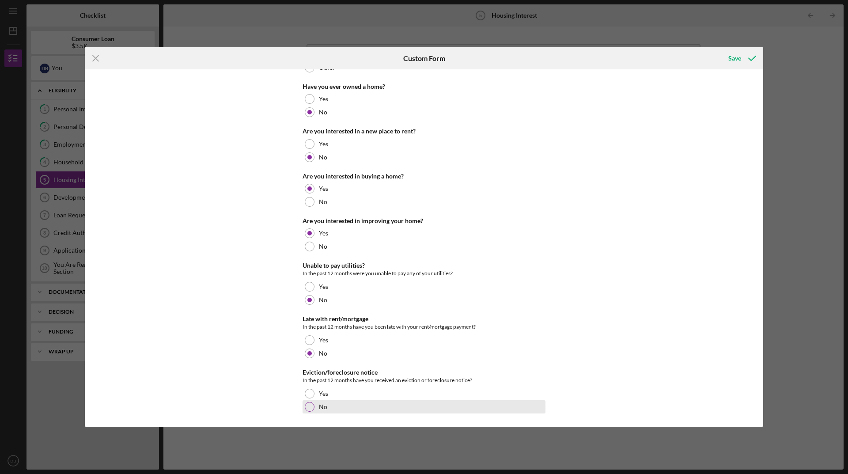
click at [305, 405] on div at bounding box center [310, 407] width 10 height 10
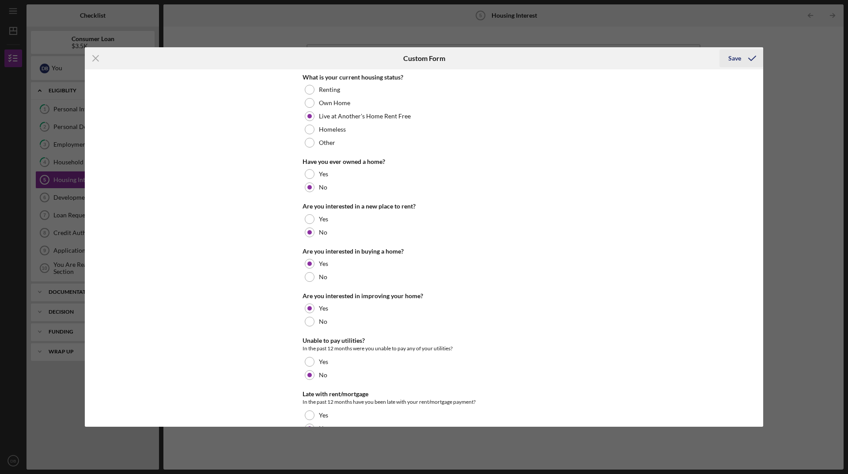
click at [732, 56] on div "Save" at bounding box center [734, 58] width 13 height 18
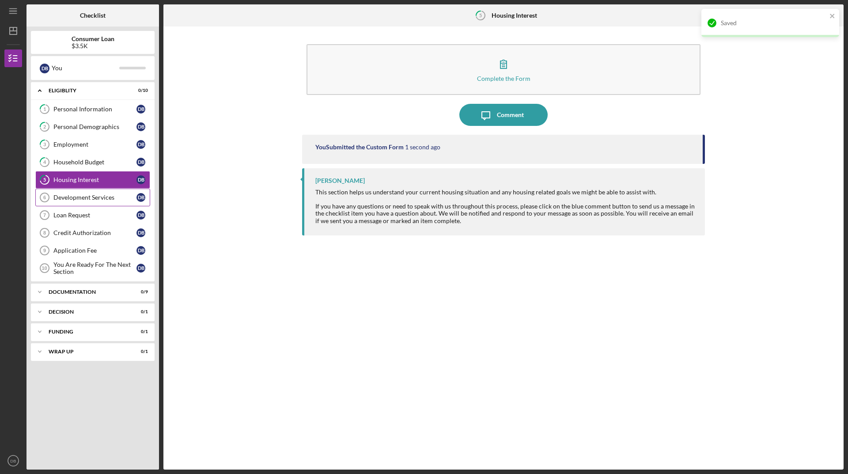
click at [86, 199] on div "Development Services" at bounding box center [94, 197] width 83 height 7
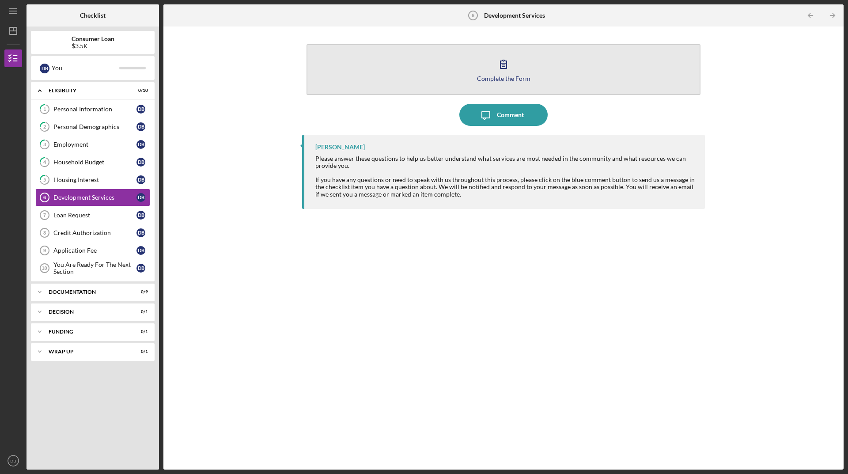
click at [498, 81] on div "Complete the Form" at bounding box center [503, 78] width 53 height 7
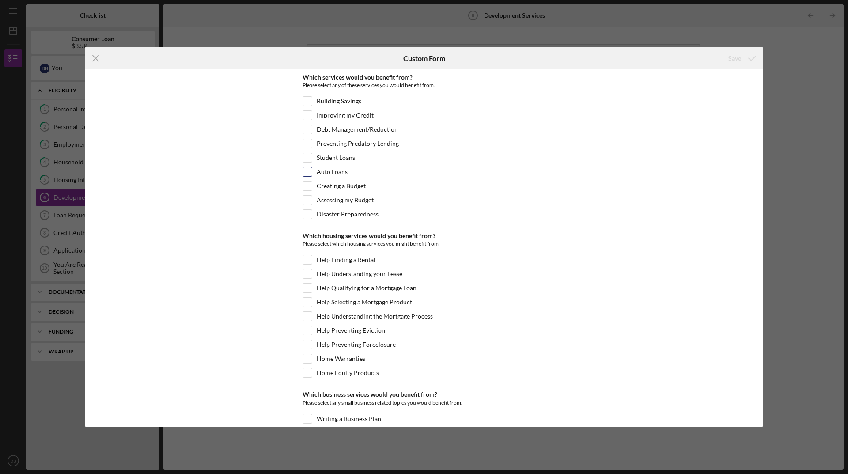
click at [305, 172] on input "Auto Loans" at bounding box center [307, 171] width 9 height 9
checkbox input "true"
click at [307, 216] on input "Disaster Preparedness" at bounding box center [307, 214] width 9 height 9
checkbox input "true"
click at [310, 118] on div at bounding box center [307, 115] width 10 height 10
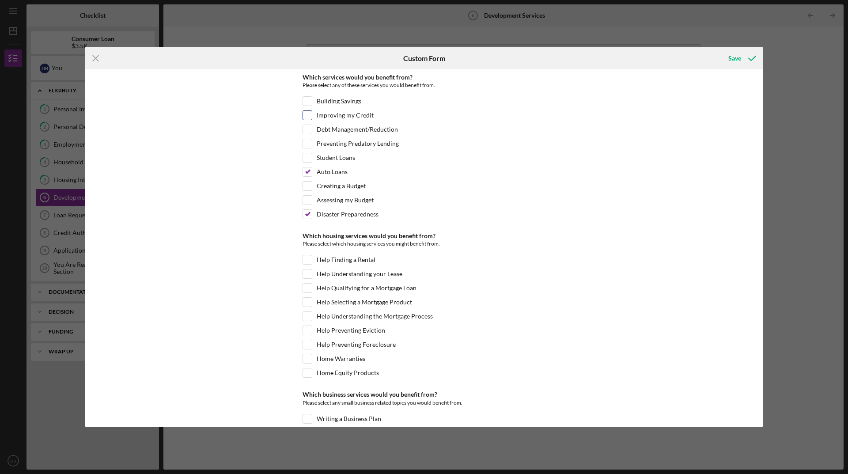
click at [310, 115] on div at bounding box center [307, 115] width 10 height 10
click at [305, 115] on input "Improving my Credit" at bounding box center [307, 115] width 9 height 9
checkbox input "true"
click at [309, 105] on input "Building Savings" at bounding box center [307, 101] width 9 height 9
checkbox input "true"
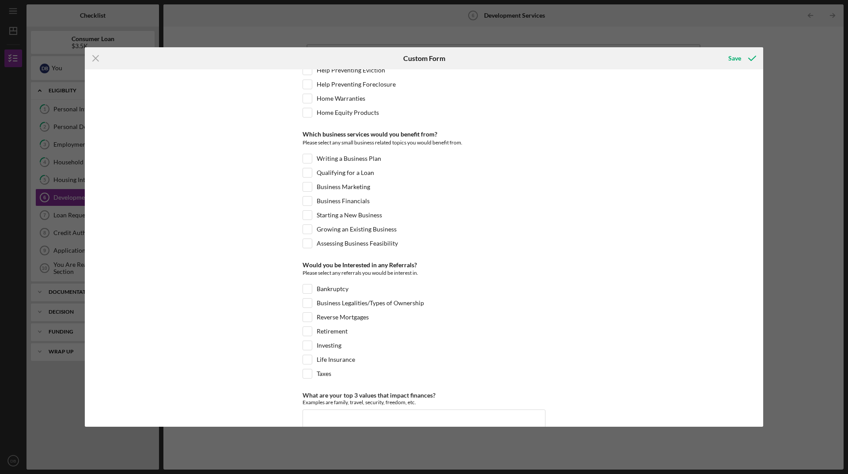
scroll to position [265, 0]
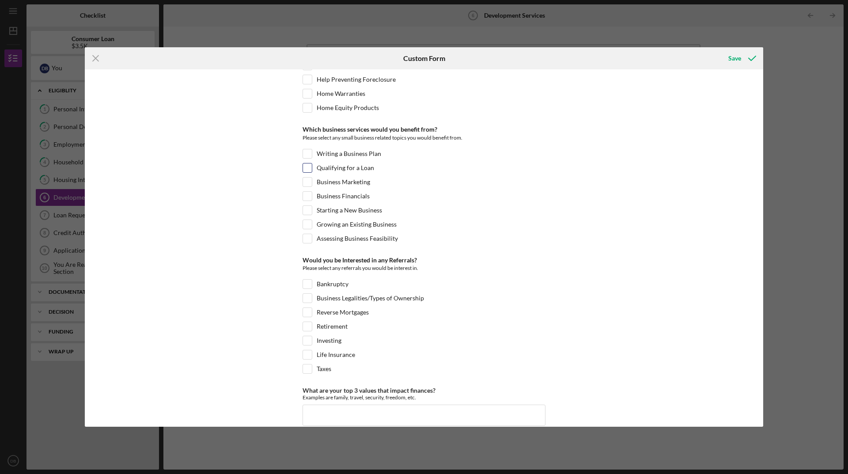
click at [308, 170] on input "Qualifying for a Loan" at bounding box center [307, 167] width 9 height 9
checkbox input "true"
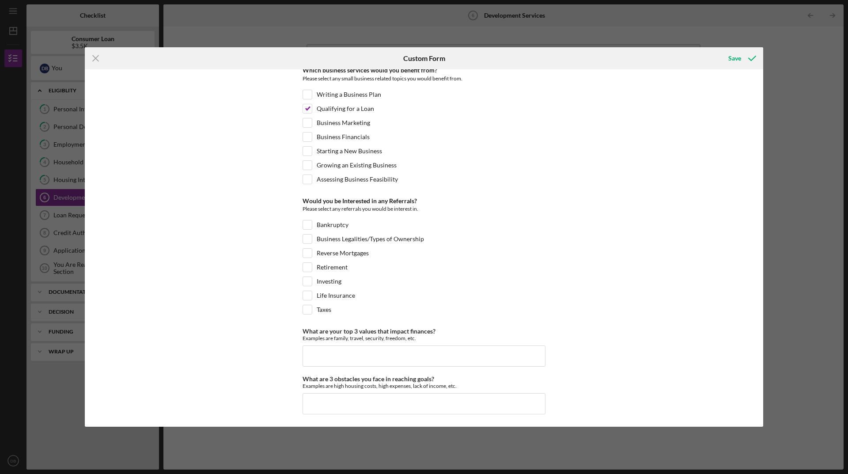
scroll to position [325, 0]
click at [309, 281] on input "Investing" at bounding box center [307, 280] width 9 height 9
checkbox input "true"
click at [343, 352] on input "What are your top 3 values that impact finances?" at bounding box center [423, 354] width 243 height 21
click at [347, 355] on input "Family, Travel, Security" at bounding box center [423, 354] width 243 height 21
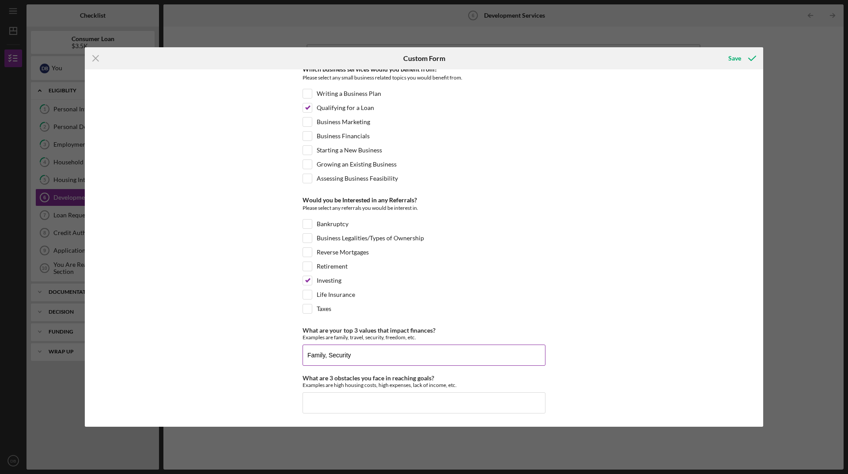
click at [359, 355] on input "Family, Security" at bounding box center [423, 354] width 243 height 21
click at [389, 355] on input "Family, Security," at bounding box center [423, 354] width 243 height 21
drag, startPoint x: 443, startPoint y: 356, endPoint x: 354, endPoint y: 356, distance: 89.2
click at [354, 356] on input "Family, Security, Vehicle Payments" at bounding box center [423, 354] width 243 height 21
type input "Family, Security, Travel"
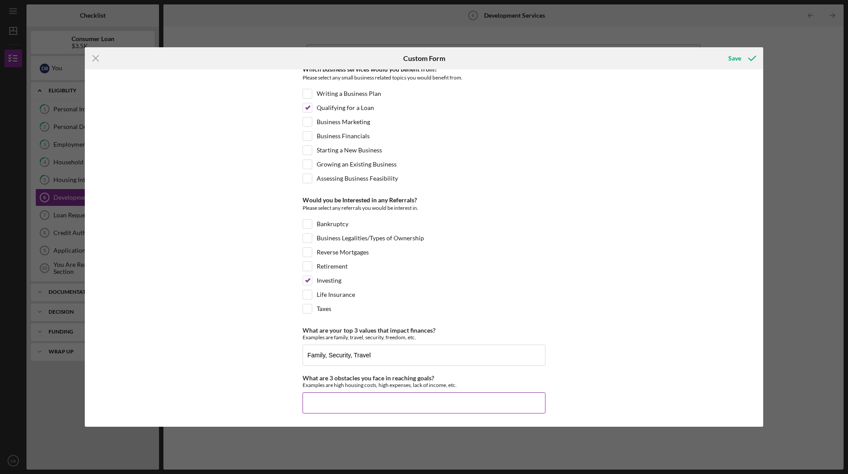
click at [384, 393] on input "What are 3 obstacles you face in reaching goals?" at bounding box center [423, 402] width 243 height 21
type input "H"
type input "Inflation, fear and unforeseen events"
click at [308, 296] on input "Life Insurance" at bounding box center [307, 294] width 9 height 9
checkbox input "true"
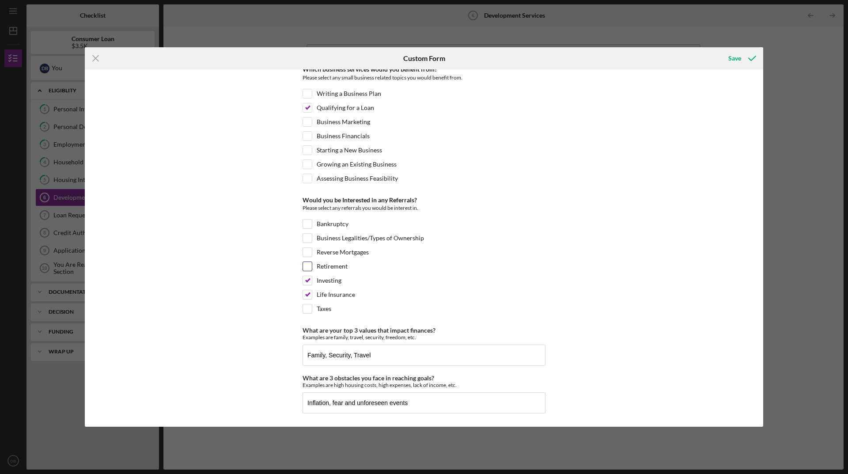
click at [303, 267] on input "Retirement" at bounding box center [307, 266] width 9 height 9
checkbox input "true"
click at [728, 60] on div "Save" at bounding box center [734, 58] width 13 height 18
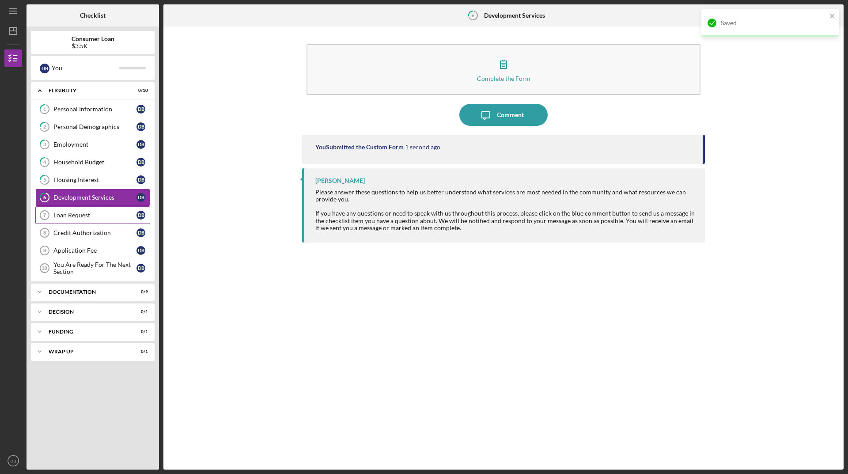
click at [86, 216] on div "Loan Request" at bounding box center [94, 214] width 83 height 7
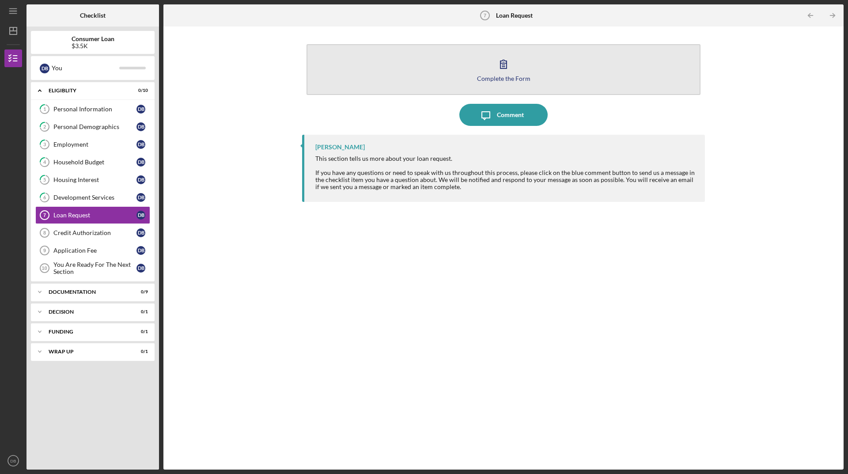
click at [504, 72] on icon "button" at bounding box center [503, 64] width 22 height 22
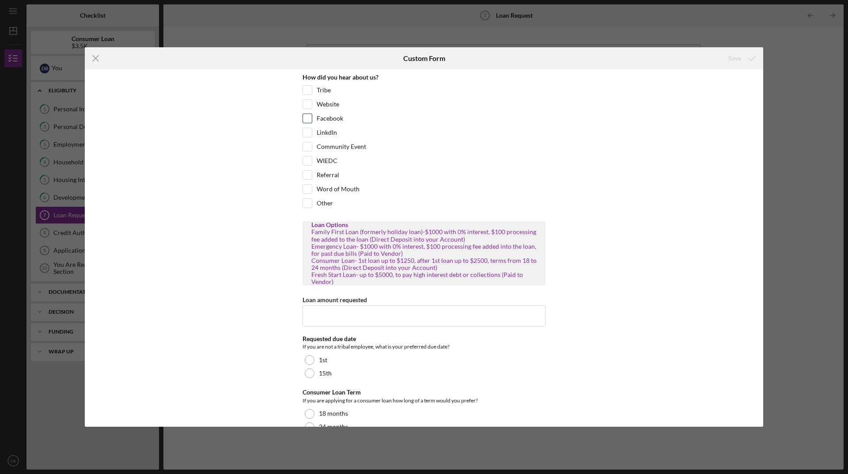
click at [309, 120] on input "Facebook" at bounding box center [307, 118] width 9 height 9
checkbox input "true"
click at [306, 110] on div "Website" at bounding box center [423, 106] width 243 height 14
click at [306, 94] on input "Tribe" at bounding box center [307, 90] width 9 height 9
checkbox input "true"
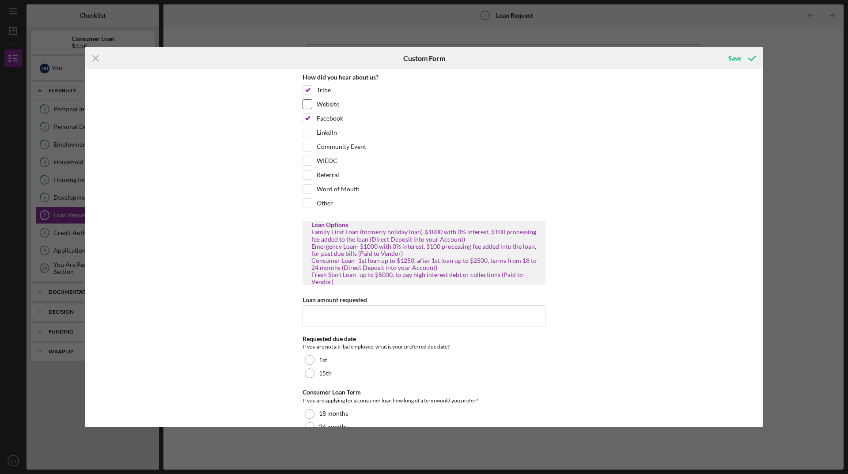
click at [303, 105] on input "Website" at bounding box center [307, 104] width 9 height 9
checkbox input "true"
click at [305, 174] on input "Referral" at bounding box center [307, 174] width 9 height 9
checkbox input "true"
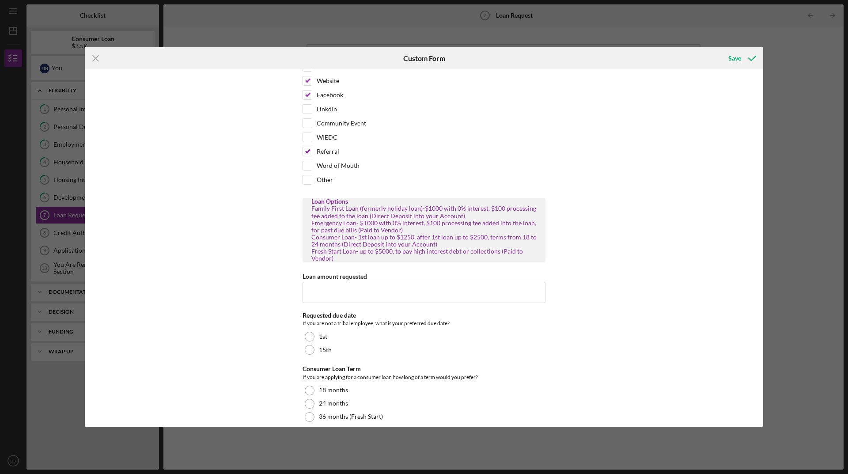
scroll to position [34, 0]
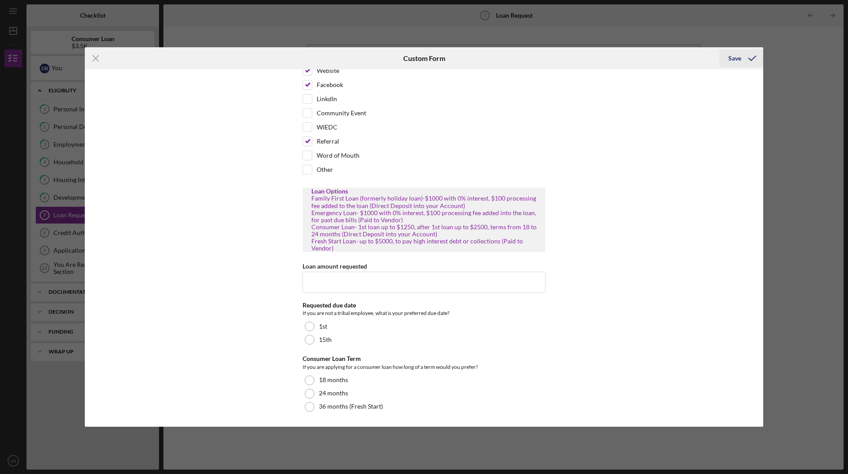
click at [730, 63] on div "Save" at bounding box center [734, 58] width 13 height 18
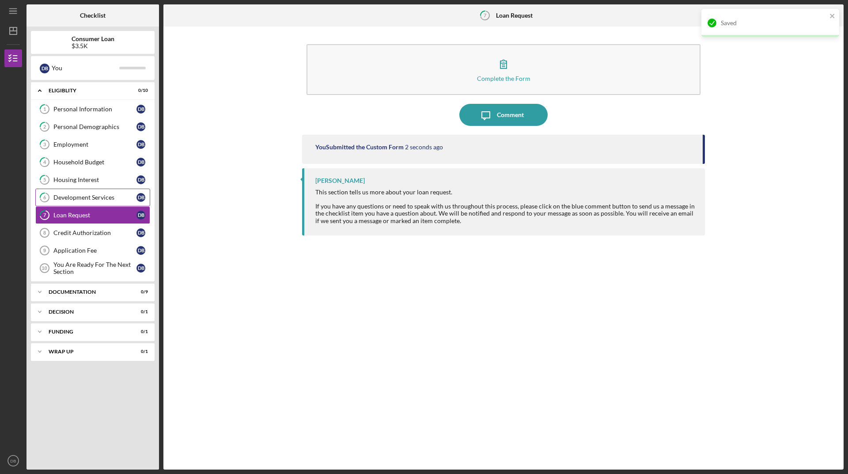
click at [108, 194] on div "Development Services" at bounding box center [94, 197] width 83 height 7
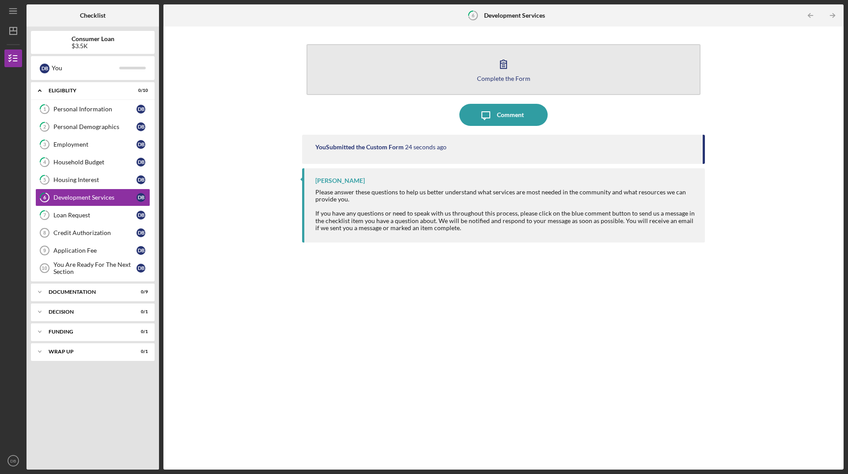
click at [516, 80] on div "Complete the Form" at bounding box center [503, 78] width 53 height 7
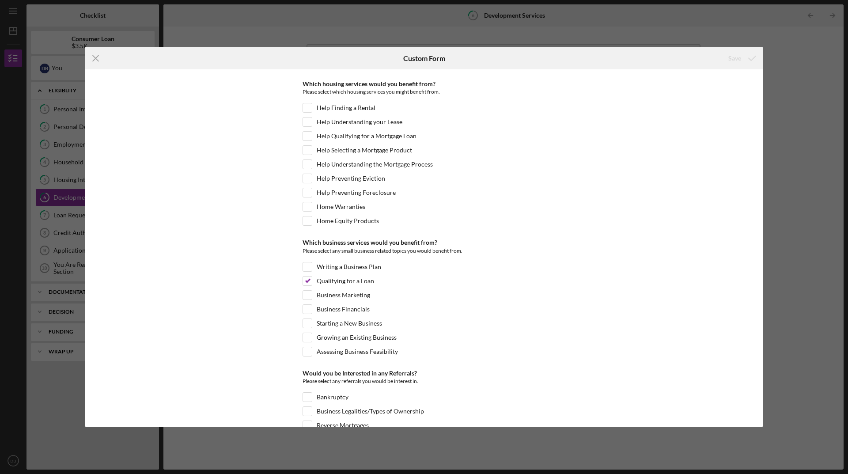
scroll to position [325, 0]
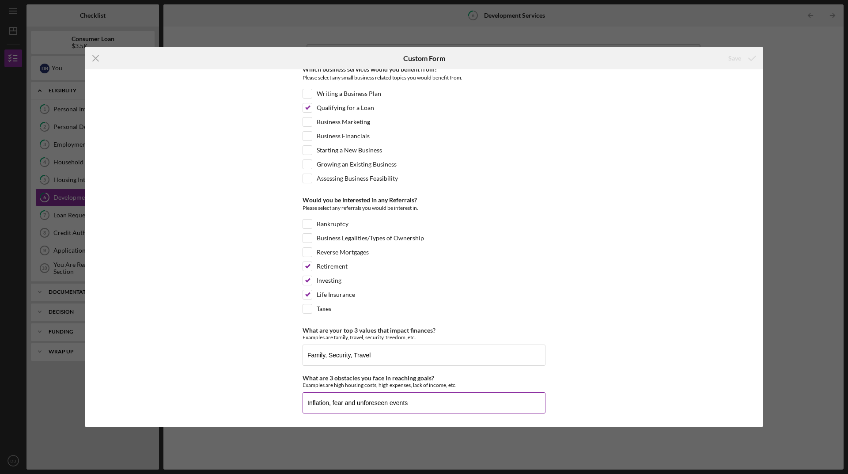
click at [343, 404] on input "Inflation, fear and unforeseen events" at bounding box center [423, 402] width 243 height 21
click at [347, 403] on input "Inflation, Lack if financial literacy and unforeseen events" at bounding box center [423, 402] width 243 height 21
type input "Inflation, Lack of financial literacy and unforeseen events"
click at [737, 64] on div "Save" at bounding box center [734, 58] width 13 height 18
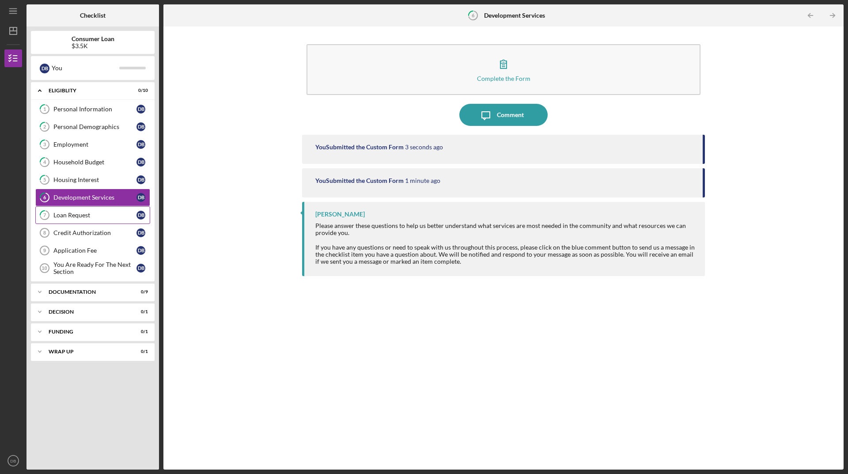
click at [98, 216] on div "Loan Request" at bounding box center [94, 214] width 83 height 7
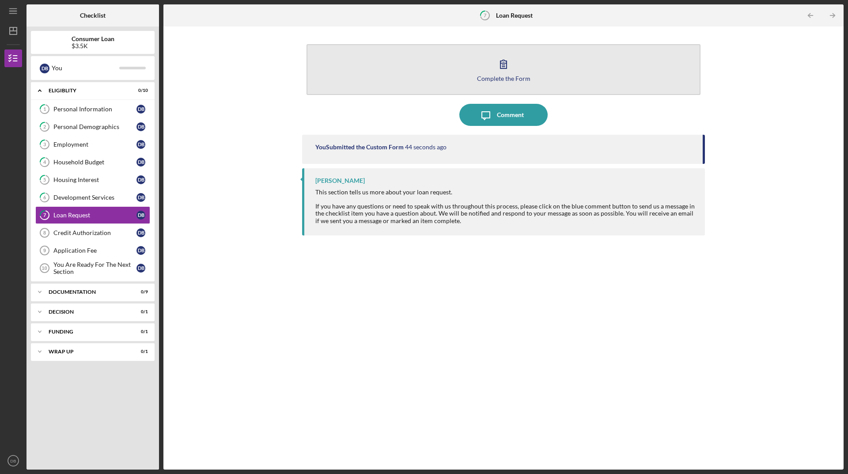
click at [479, 73] on button "Complete the Form Form" at bounding box center [503, 69] width 394 height 51
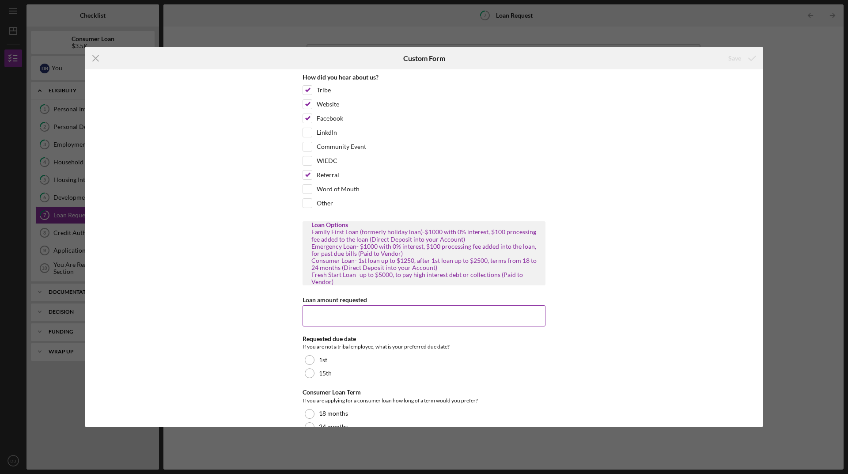
click at [405, 314] on input "Loan amount requested" at bounding box center [423, 315] width 243 height 21
type input "$2500"
click at [496, 339] on div "Requested due date" at bounding box center [423, 338] width 243 height 7
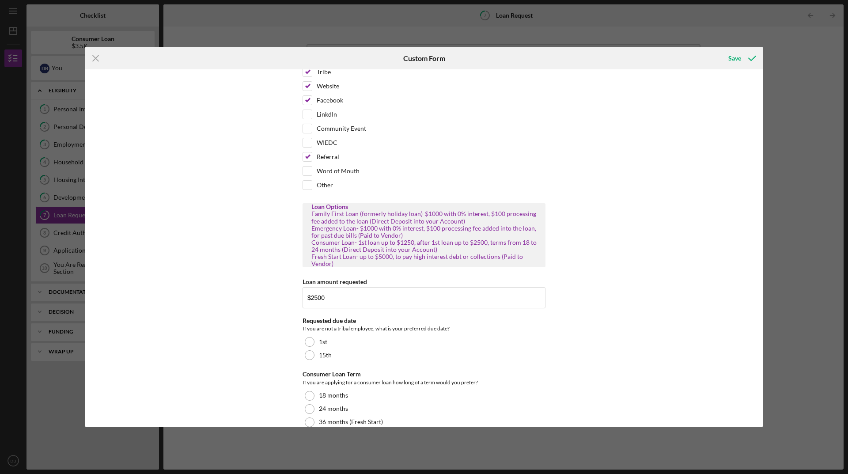
scroll to position [34, 0]
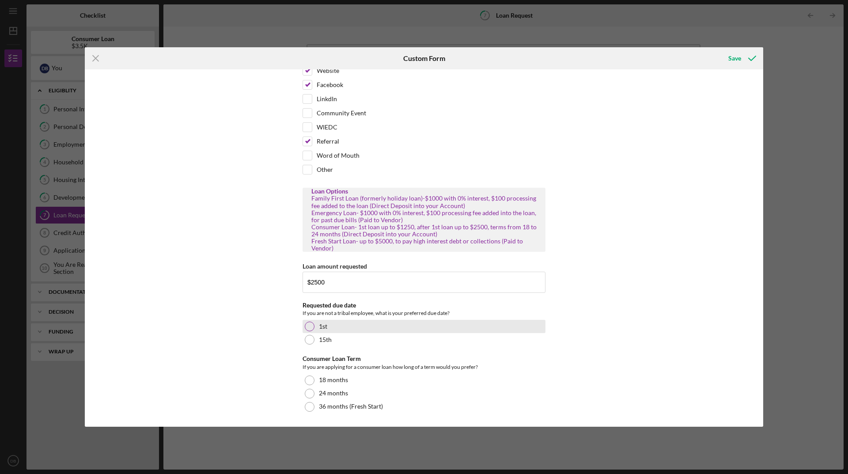
click at [309, 326] on div at bounding box center [310, 326] width 10 height 10
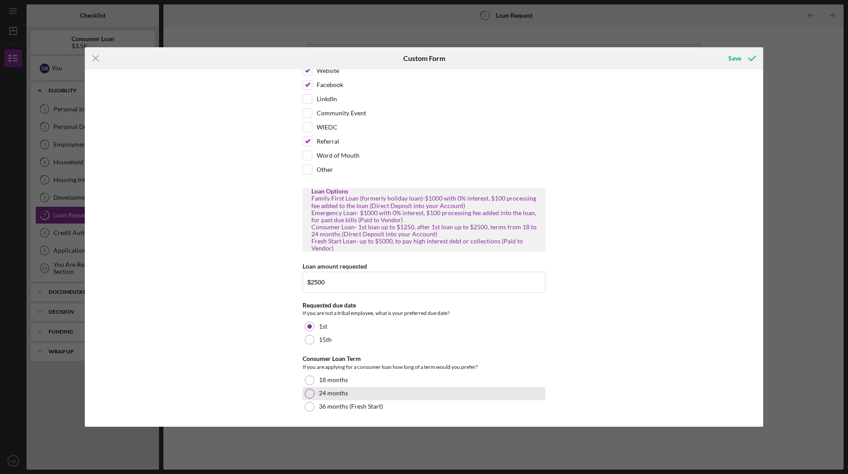
click at [309, 395] on div at bounding box center [310, 393] width 10 height 10
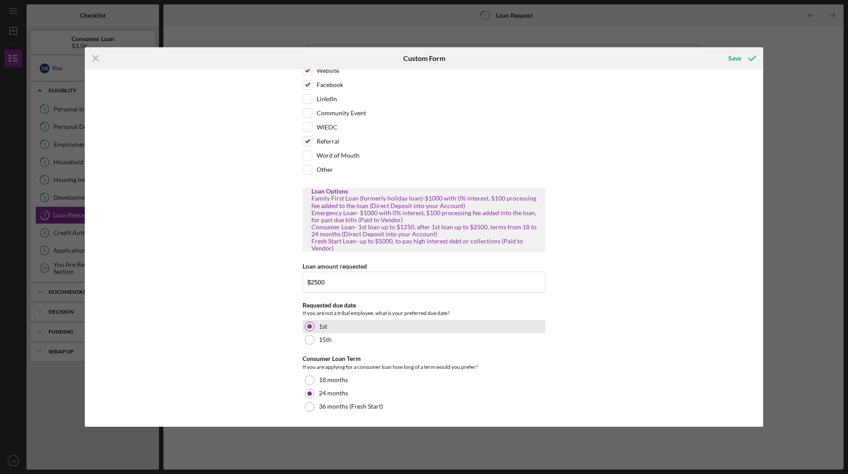
click at [308, 327] on div at bounding box center [309, 326] width 4 height 4
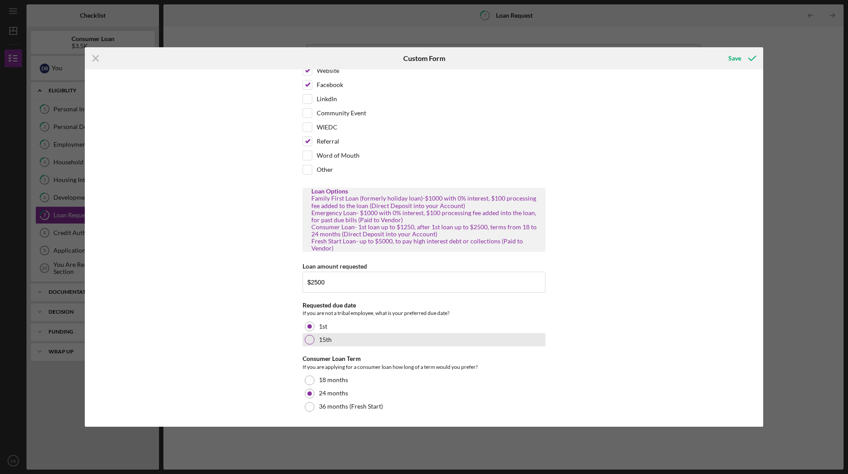
click at [412, 341] on div "15th" at bounding box center [423, 339] width 243 height 13
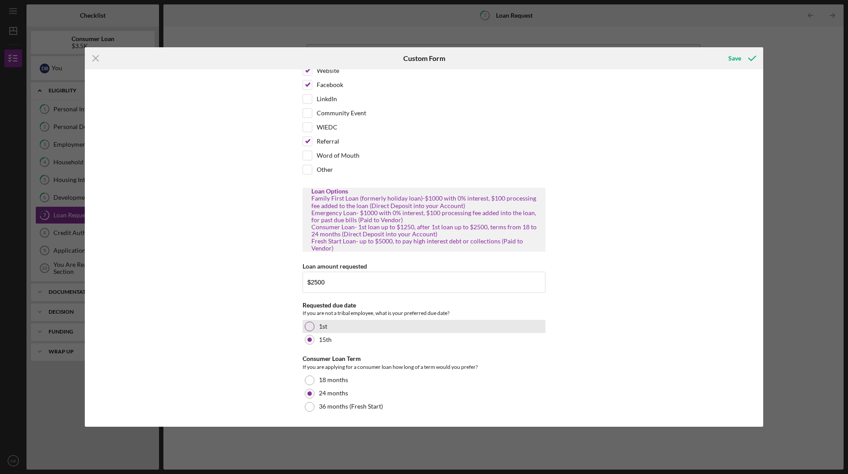
click at [394, 328] on div "1st" at bounding box center [423, 326] width 243 height 13
drag, startPoint x: 555, startPoint y: 330, endPoint x: 637, endPoint y: 338, distance: 82.5
click at [570, 333] on div "How did you hear about us? Tribe Website Facebook LinkdIn Community Event WIEDC…" at bounding box center [424, 247] width 678 height 357
click at [671, 339] on div "How did you hear about us? Tribe Website Facebook LinkdIn Community Event WIEDC…" at bounding box center [424, 247] width 678 height 357
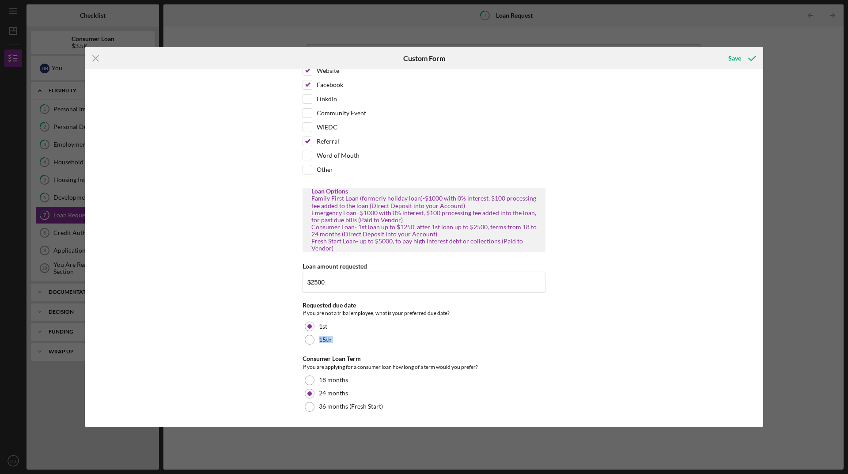
click at [671, 339] on div "How did you hear about us? Tribe Website Facebook LinkdIn Community Event WIEDC…" at bounding box center [424, 247] width 678 height 357
drag, startPoint x: 671, startPoint y: 338, endPoint x: 628, endPoint y: 337, distance: 43.3
click at [671, 338] on div "How did you hear about us? Tribe Website Facebook LinkdIn Community Event WIEDC…" at bounding box center [424, 247] width 678 height 357
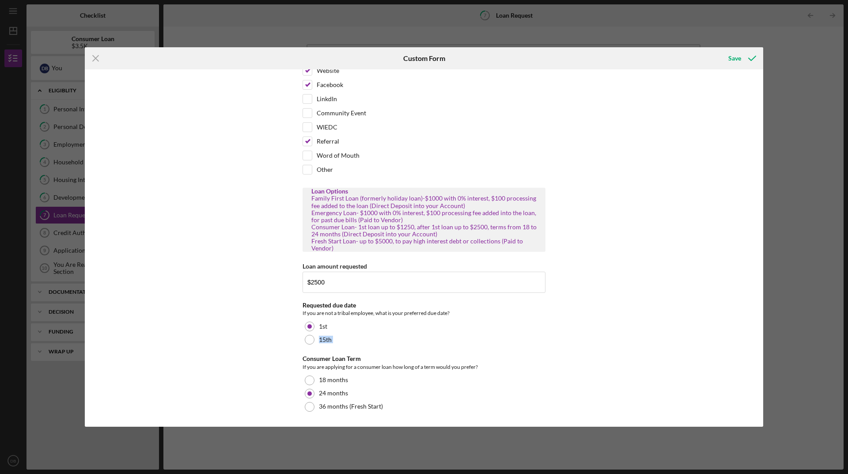
click at [628, 337] on div "How did you hear about us? Tribe Website Facebook LinkdIn Community Event WIEDC…" at bounding box center [424, 247] width 678 height 357
click at [308, 326] on div at bounding box center [309, 326] width 4 height 4
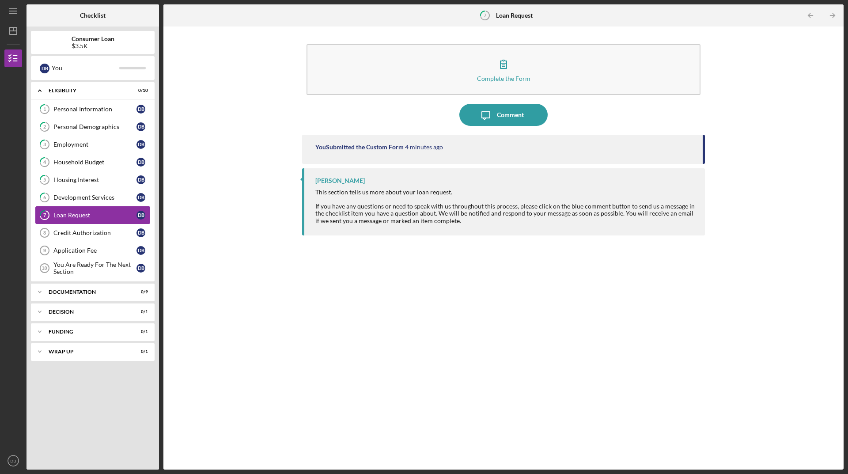
click at [65, 214] on div "Loan Request" at bounding box center [94, 214] width 83 height 7
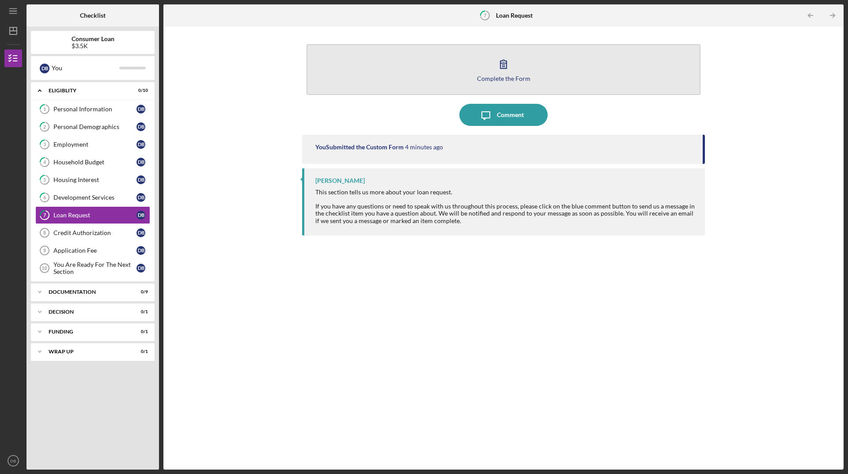
click at [502, 75] on div "Complete the Form" at bounding box center [503, 78] width 53 height 7
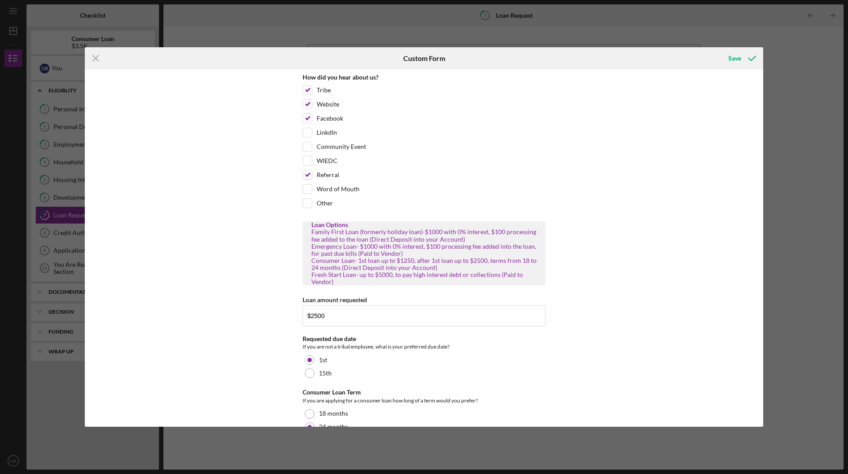
scroll to position [34, 0]
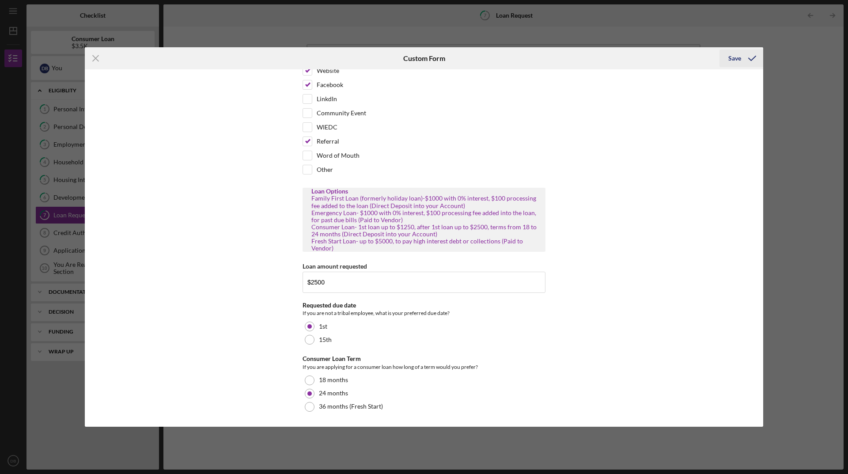
click at [739, 58] on div "Save" at bounding box center [734, 58] width 13 height 18
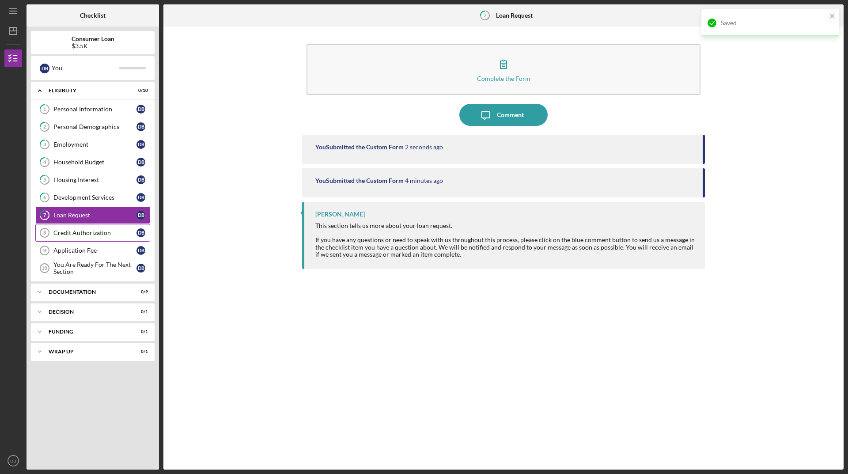
click at [108, 236] on div "Credit Authorization" at bounding box center [94, 232] width 83 height 7
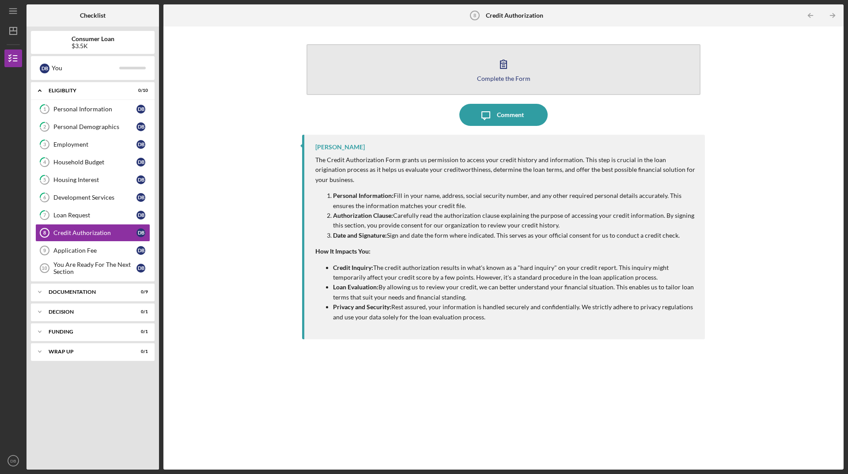
click at [508, 74] on button "Complete the Form Form" at bounding box center [503, 69] width 394 height 51
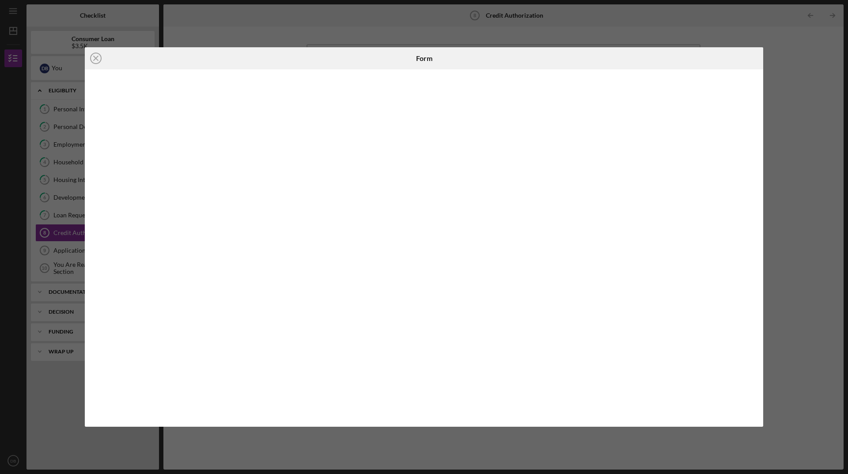
click at [788, 139] on div "Icon/Close Form" at bounding box center [424, 237] width 848 height 474
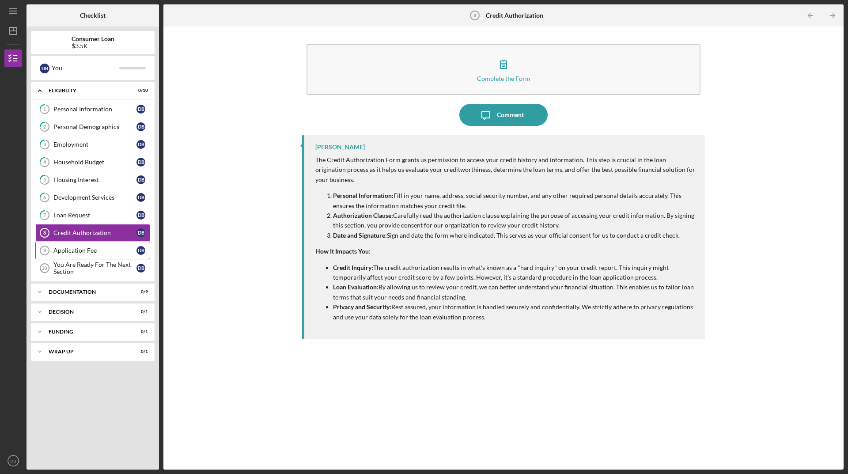
click at [100, 248] on div "Application Fee" at bounding box center [94, 250] width 83 height 7
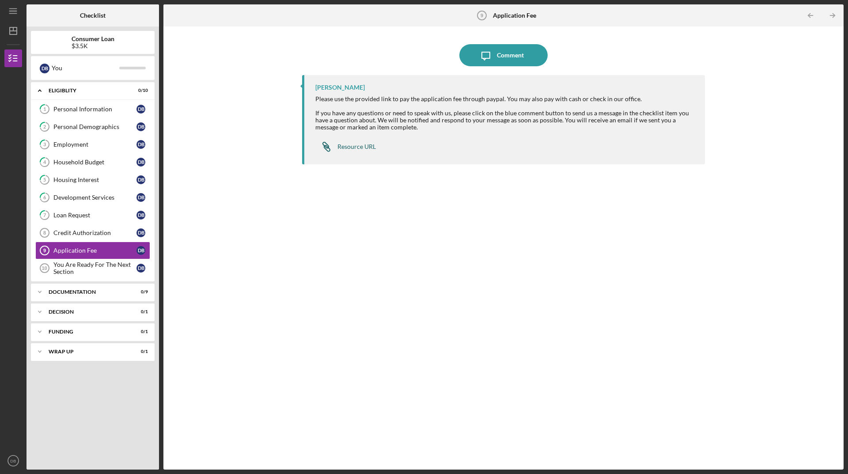
click at [363, 147] on div "Resource URL" at bounding box center [356, 146] width 38 height 7
click at [78, 274] on div "You Are Ready For The Next Section" at bounding box center [94, 268] width 83 height 14
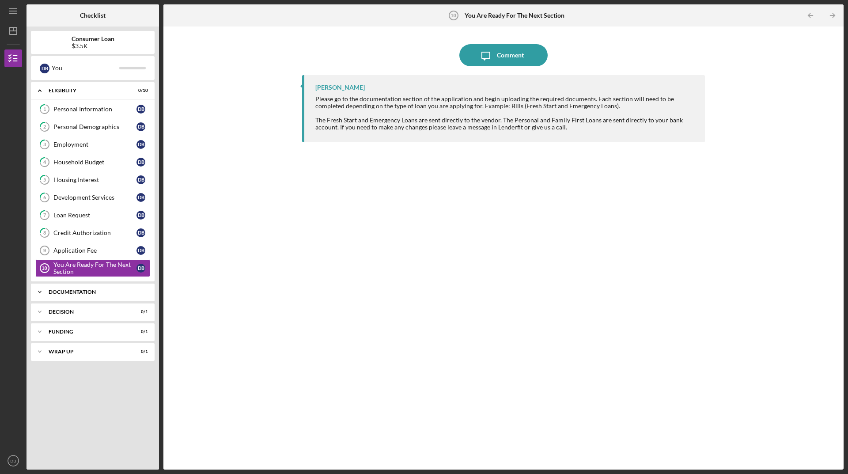
click at [84, 293] on div "Documentation" at bounding box center [96, 291] width 95 height 5
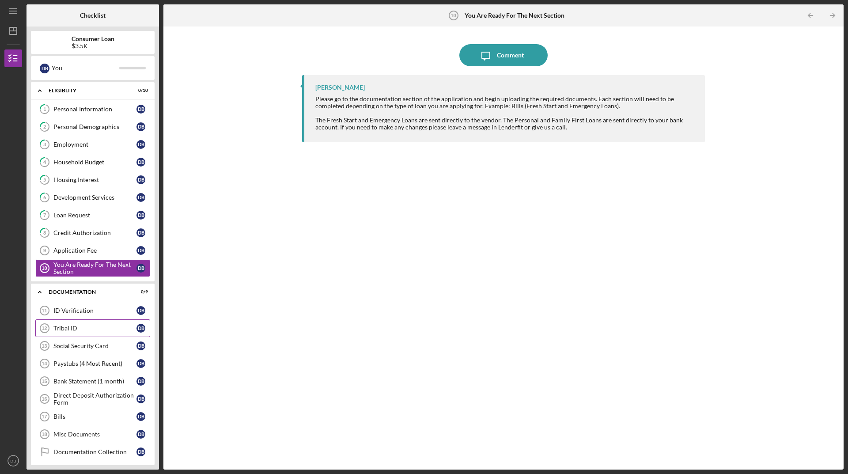
click at [95, 329] on div "Tribal ID" at bounding box center [94, 327] width 83 height 7
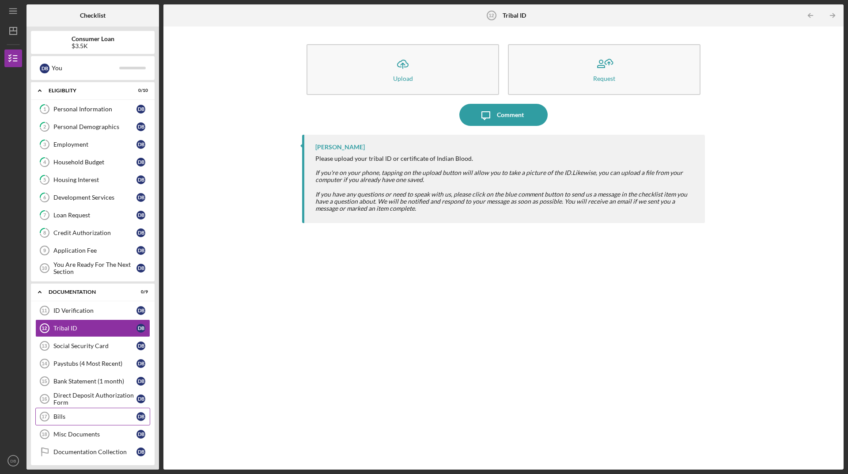
click at [106, 412] on link "Bills 17 Bills D B" at bounding box center [92, 416] width 115 height 18
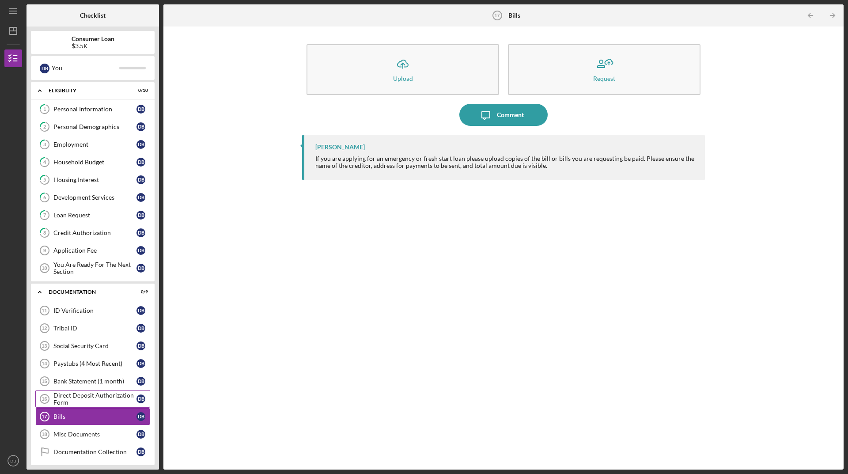
click at [105, 402] on div "Direct Deposit Authorization Form" at bounding box center [94, 399] width 83 height 14
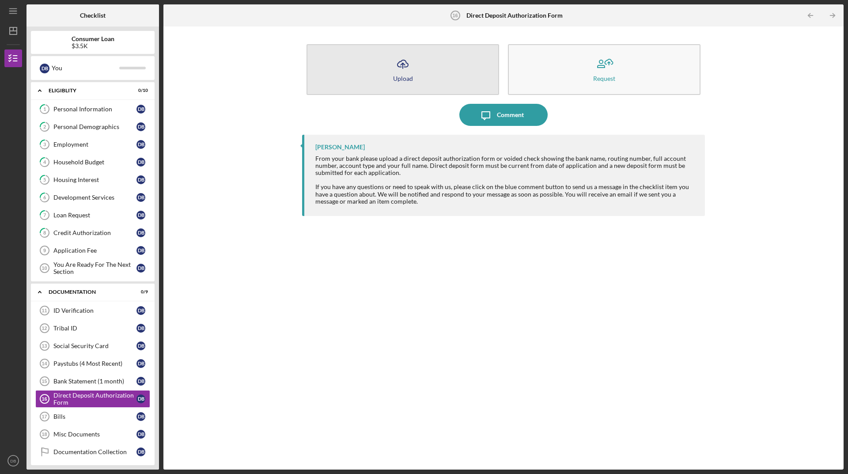
click at [450, 71] on button "Icon/Upload Upload" at bounding box center [402, 69] width 192 height 51
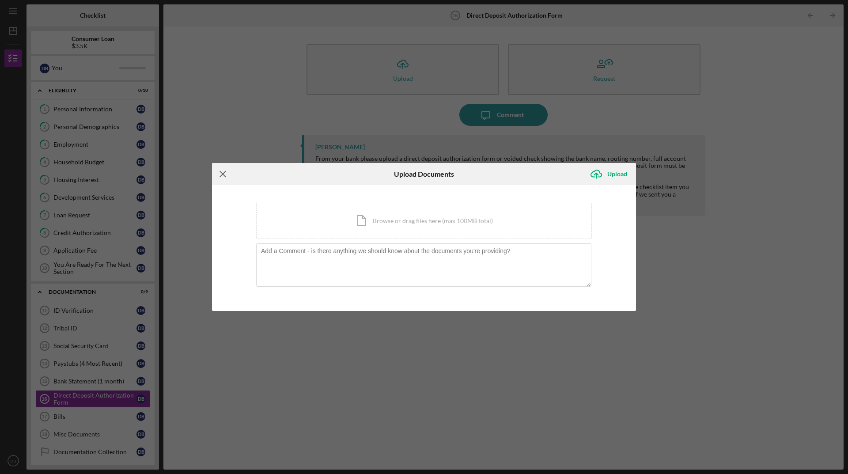
click at [227, 174] on icon "Icon/Menu Close" at bounding box center [223, 174] width 22 height 22
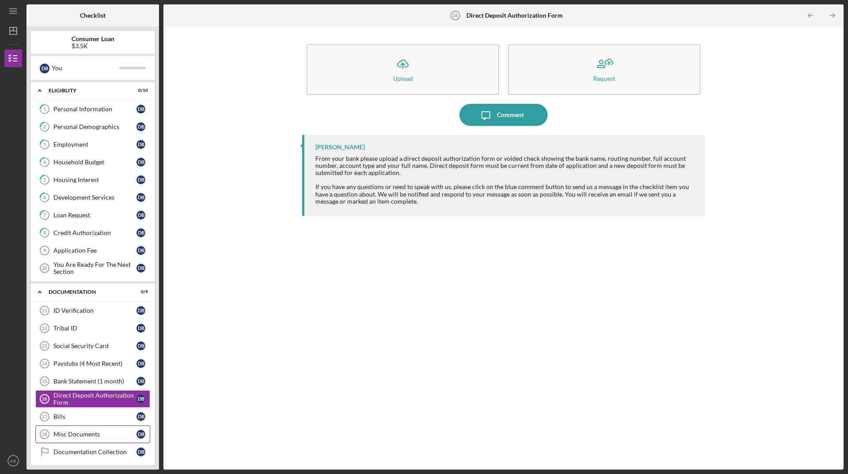
click at [116, 430] on link "Misc Documents 18 Misc Documents D B" at bounding box center [92, 434] width 115 height 18
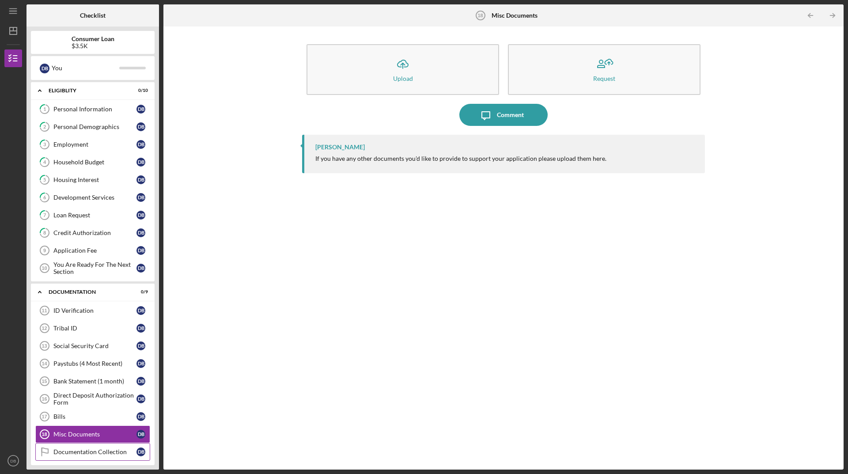
click at [109, 446] on link "Documentation Collection Documentation Collection D B" at bounding box center [92, 452] width 115 height 18
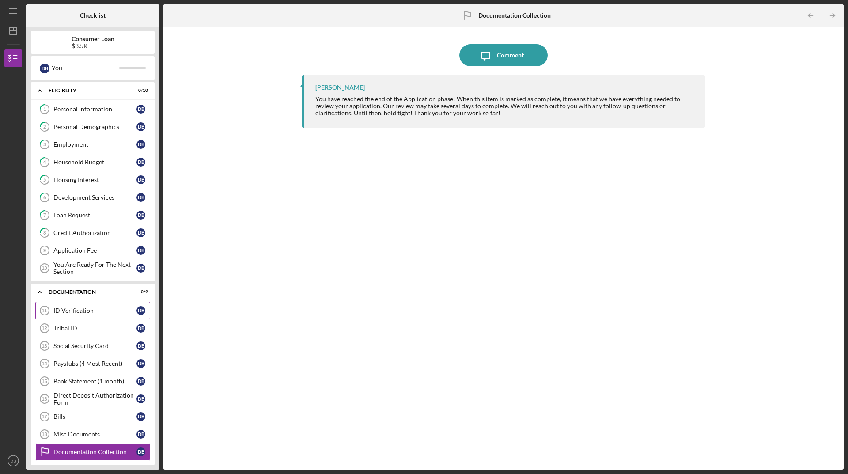
click at [79, 314] on link "ID Verification 11 ID Verification D B" at bounding box center [92, 311] width 115 height 18
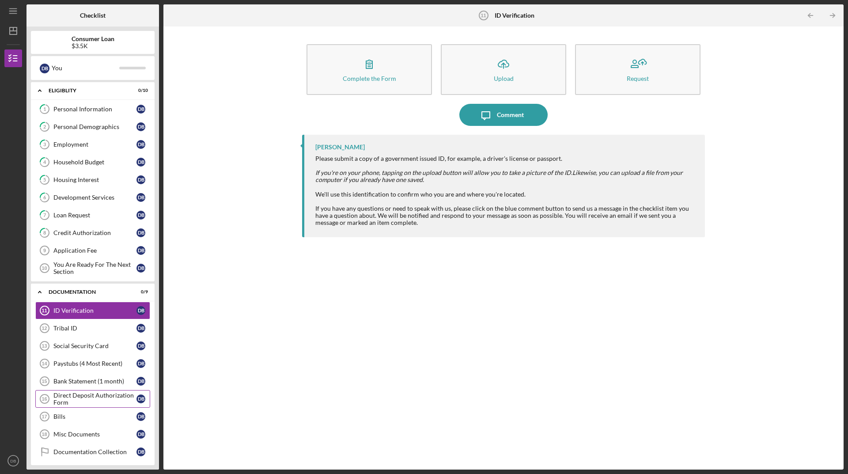
click at [113, 392] on div "Direct Deposit Authorization Form" at bounding box center [94, 399] width 83 height 14
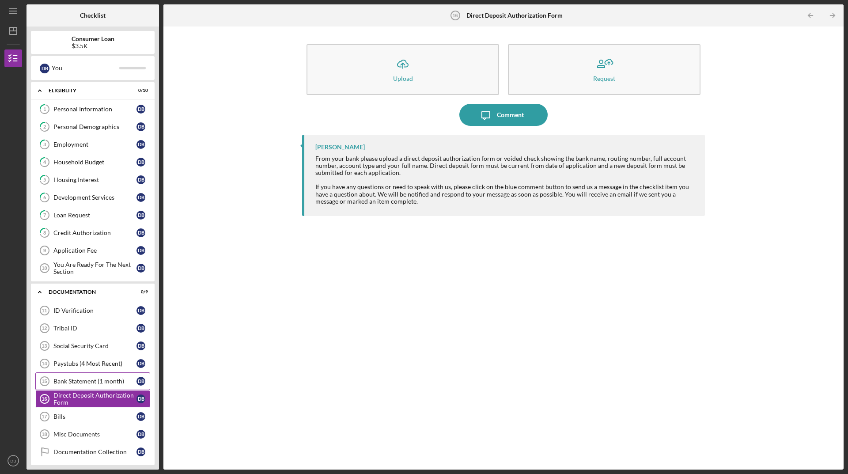
click at [115, 383] on div "Bank Statement (1 month)" at bounding box center [94, 380] width 83 height 7
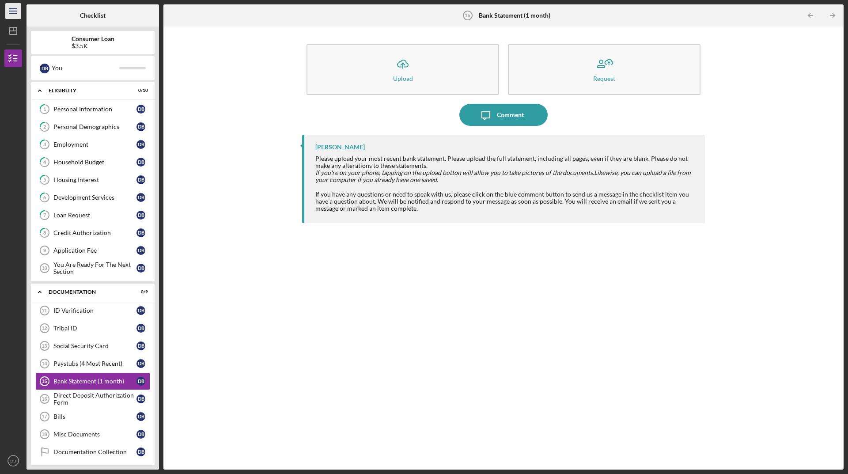
click at [9, 13] on icon "Icon/Menu" at bounding box center [14, 11] width 20 height 20
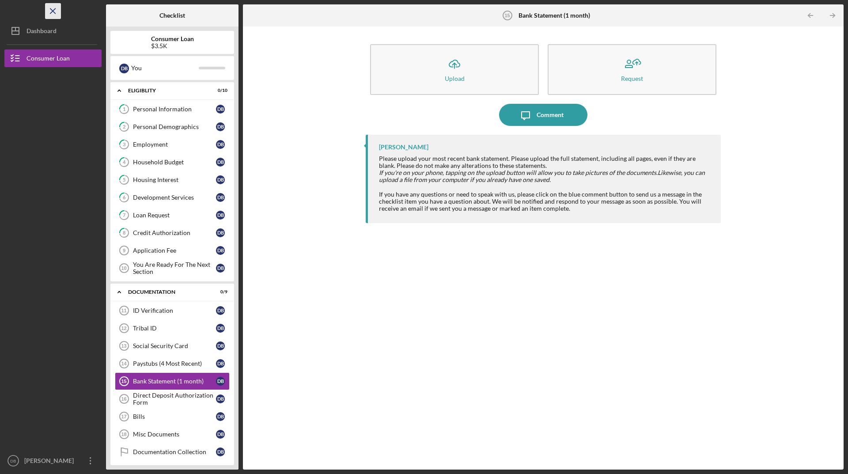
click at [53, 14] on icon "Icon/Menu Close" at bounding box center [53, 11] width 20 height 20
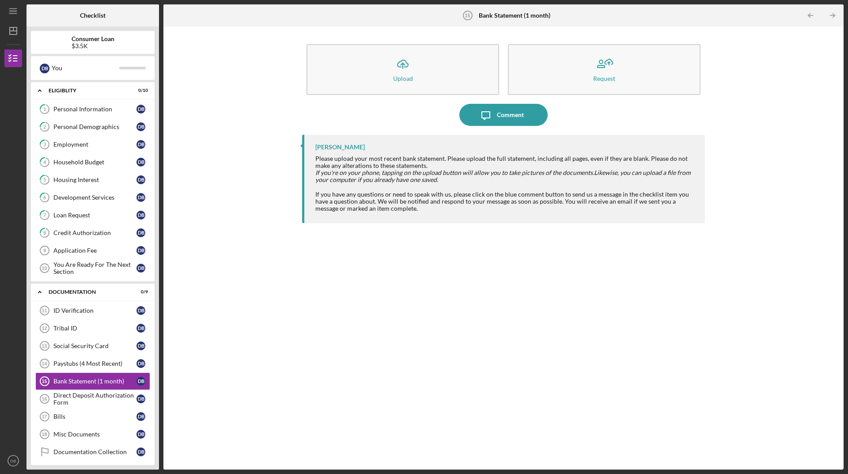
click at [91, 20] on div "Checklist" at bounding box center [93, 15] width 26 height 22
click at [14, 13] on line "button" at bounding box center [12, 13] width 7 height 0
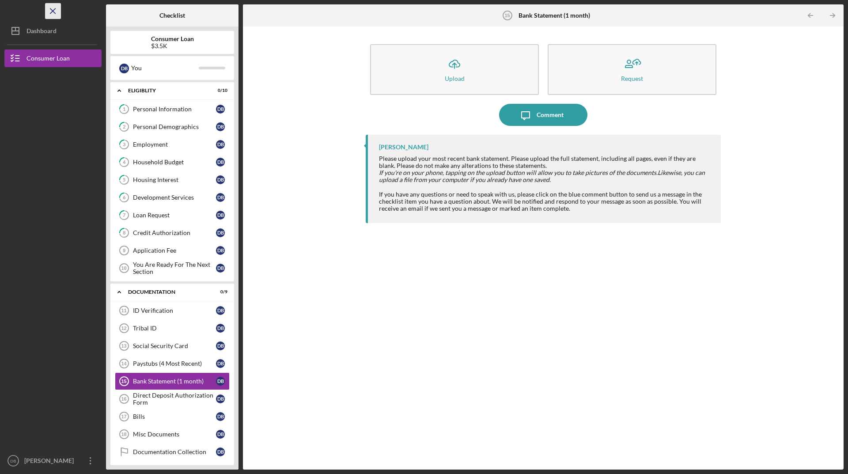
click at [50, 10] on icon "Icon/Menu Close" at bounding box center [53, 11] width 20 height 20
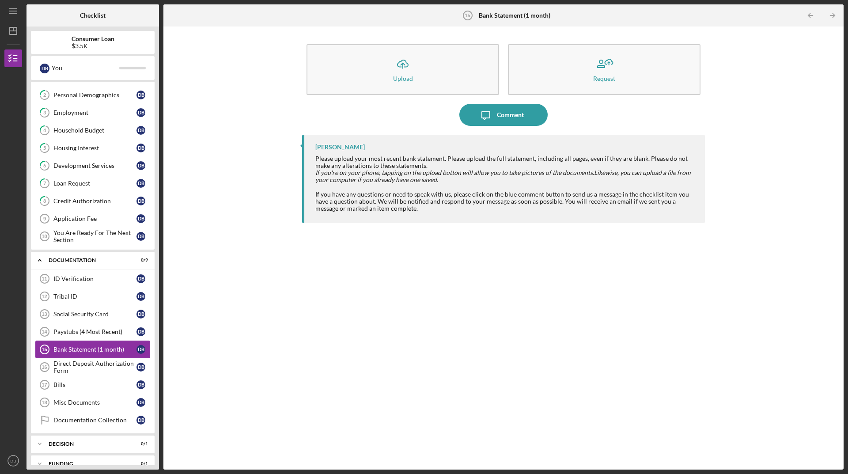
scroll to position [64, 0]
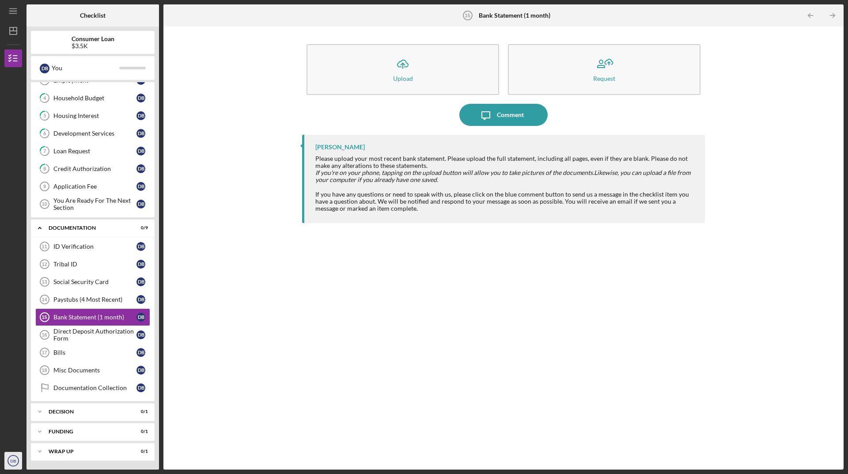
click at [11, 463] on text "DB" at bounding box center [13, 460] width 6 height 5
click at [21, 442] on link "Logout" at bounding box center [53, 439] width 97 height 18
